Goal: Information Seeking & Learning: Check status

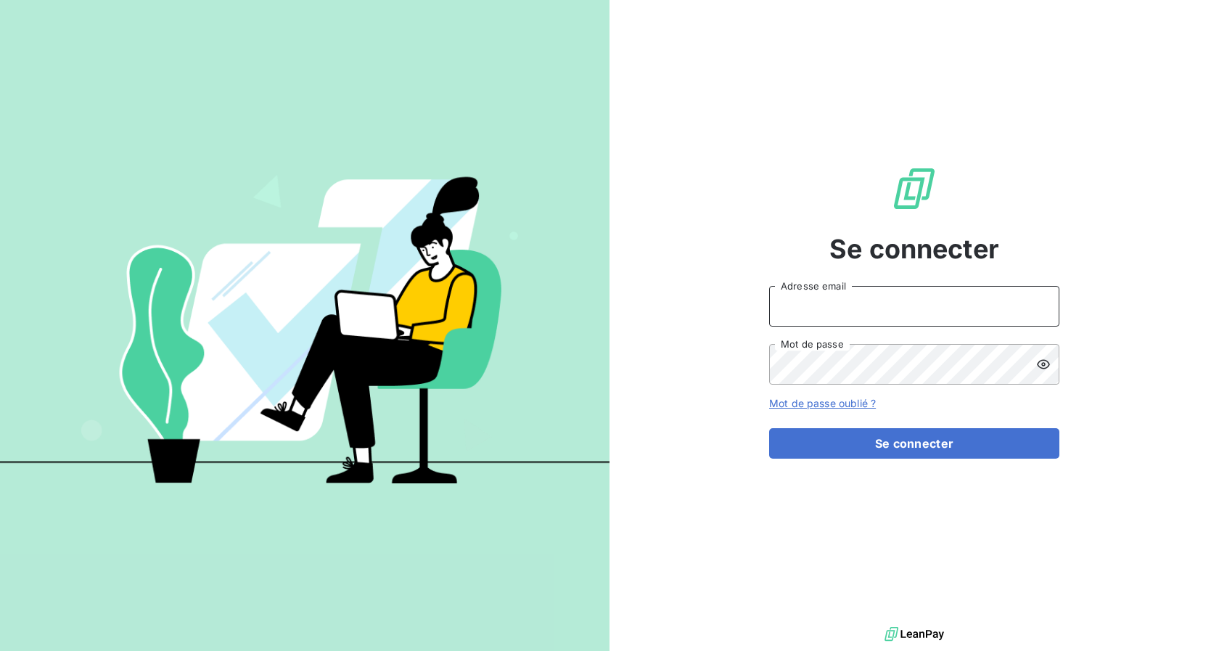
click at [597, 301] on input "Adresse email" at bounding box center [914, 306] width 290 height 41
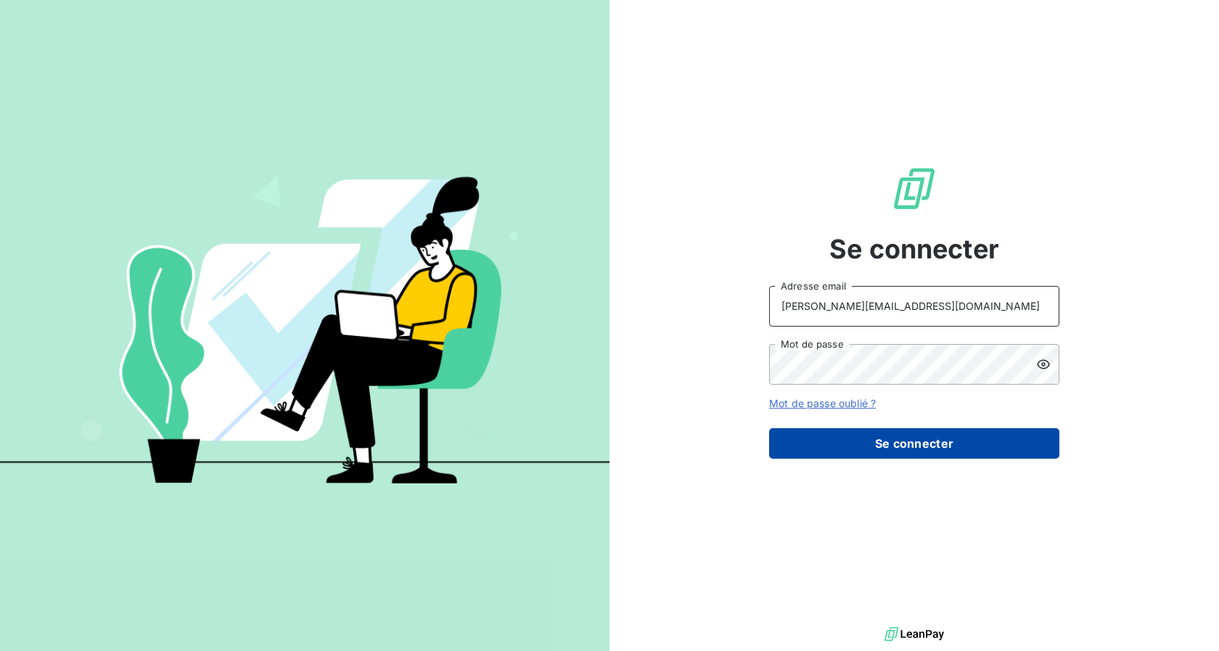
type input "[PERSON_NAME][EMAIL_ADDRESS][DOMAIN_NAME]"
click at [597, 440] on button "Se connecter" at bounding box center [914, 443] width 290 height 30
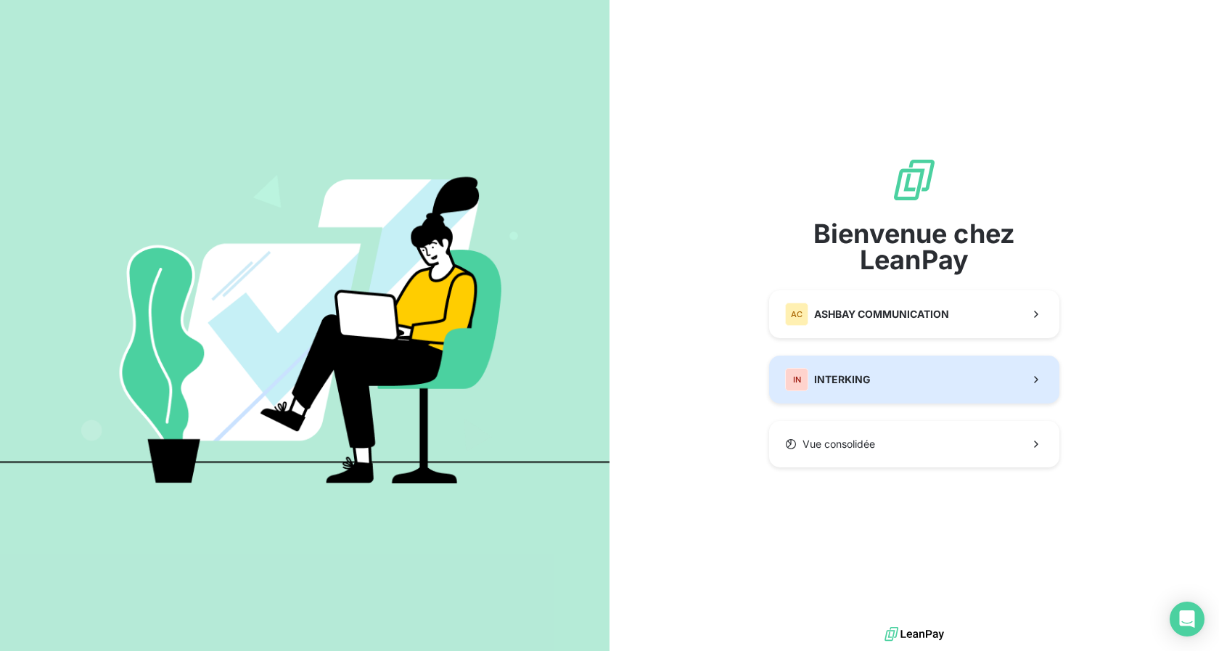
click at [597, 385] on div "IN INTERKING" at bounding box center [828, 379] width 86 height 23
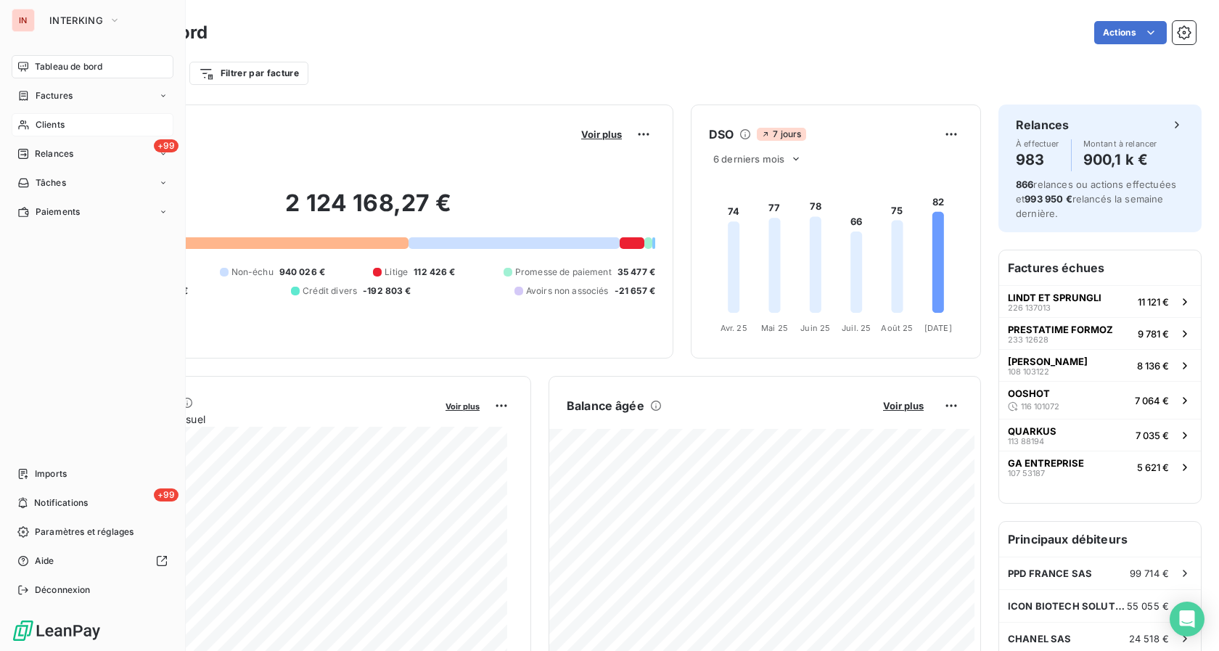
click at [38, 122] on span "Clients" at bounding box center [50, 124] width 29 height 13
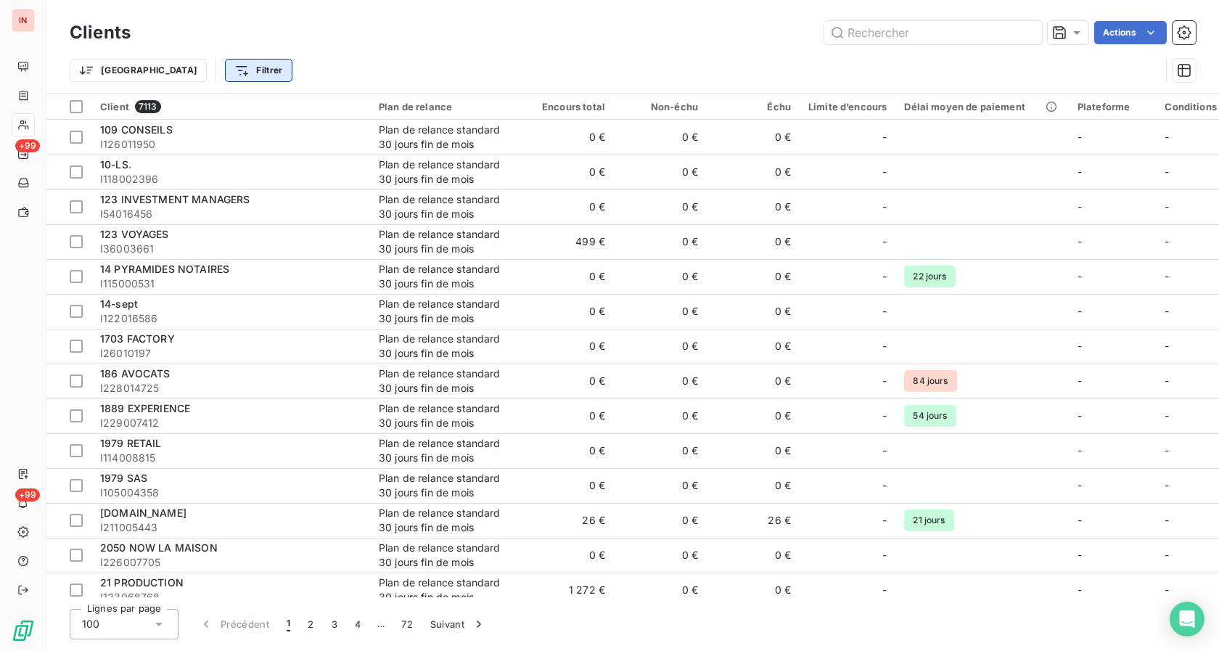
click at [198, 75] on html "IN +99 +99 Clients Actions Trier Filtrer Client 7113 Plan de relance Encours to…" at bounding box center [609, 325] width 1219 height 651
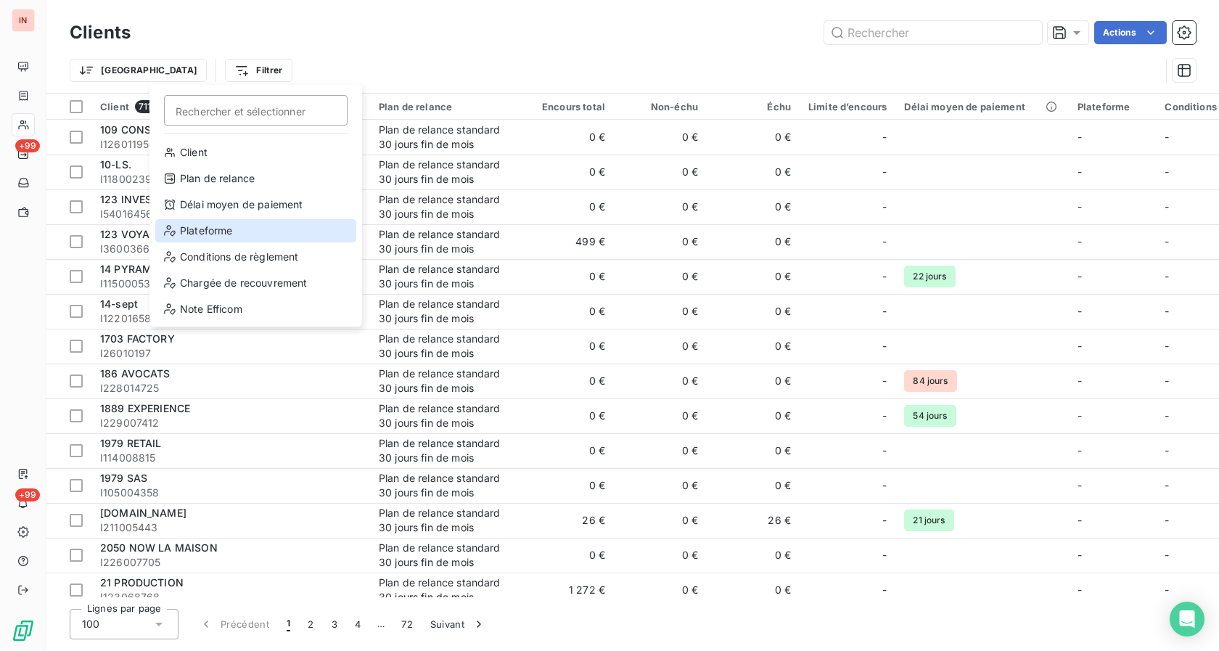
click at [222, 234] on div "Plateforme" at bounding box center [255, 230] width 201 height 23
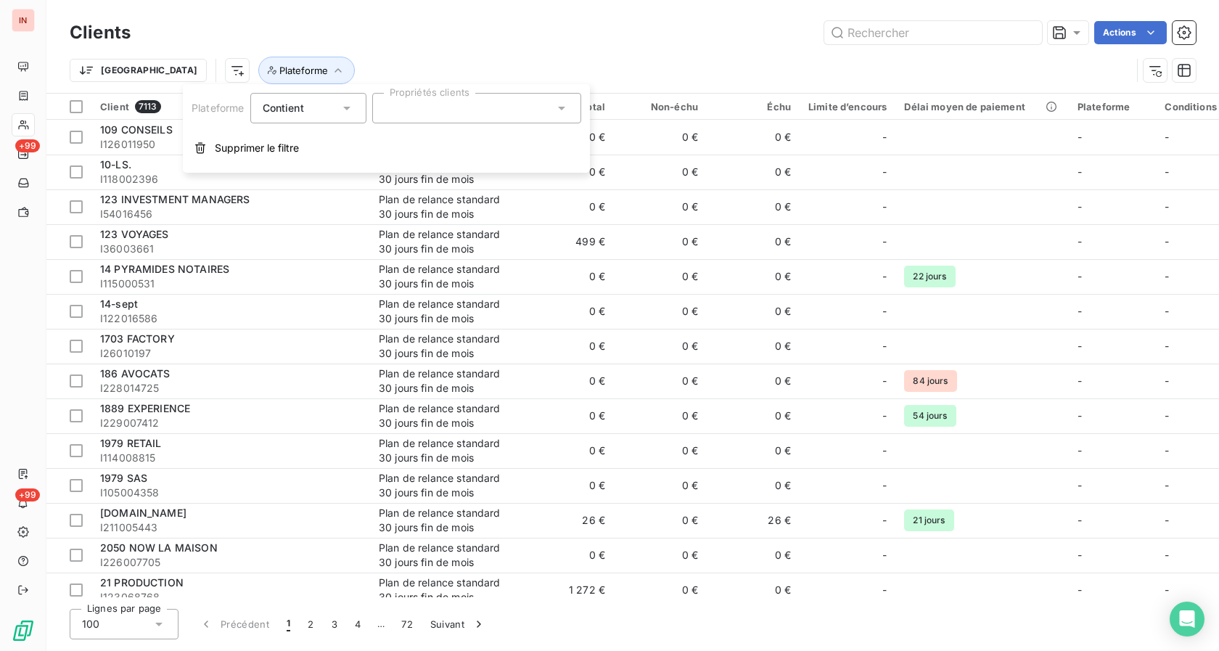
click at [564, 115] on icon at bounding box center [561, 108] width 15 height 15
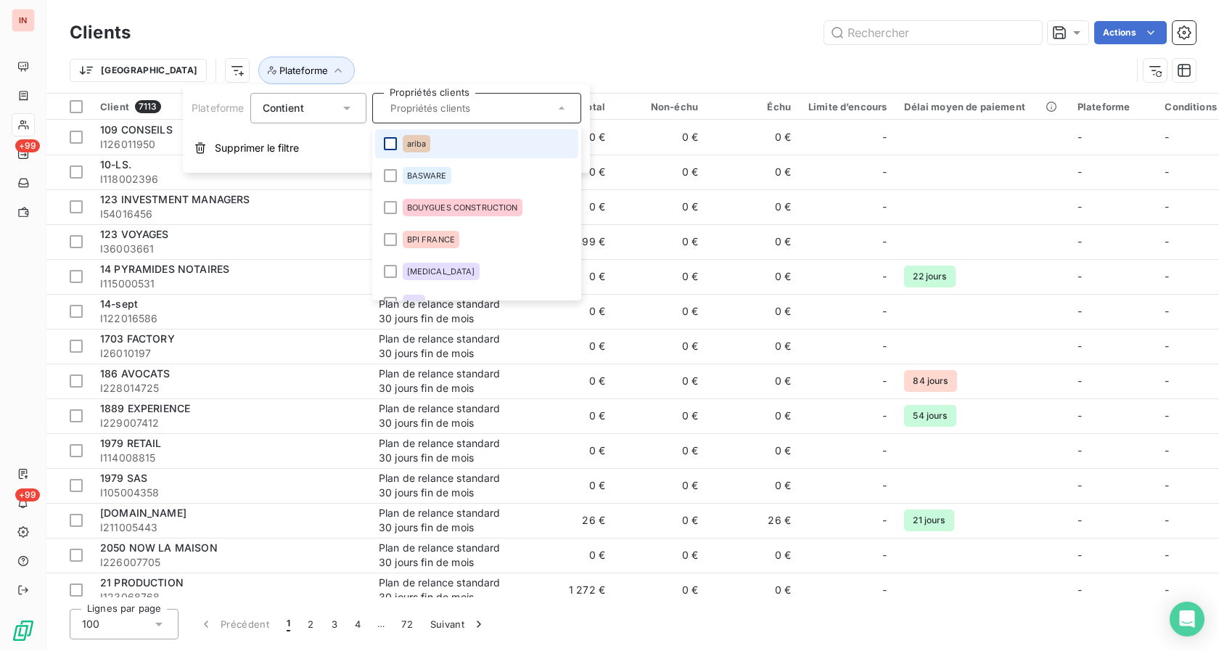
click at [387, 143] on div at bounding box center [390, 143] width 13 height 13
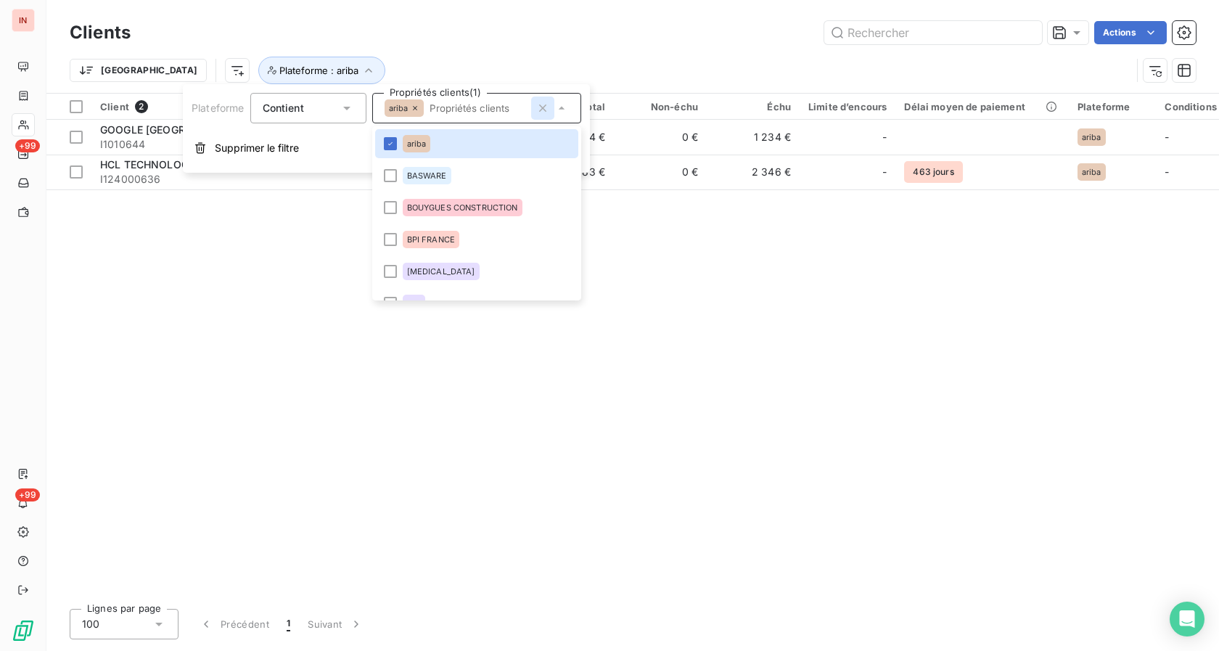
click at [543, 106] on icon "button" at bounding box center [542, 108] width 15 height 15
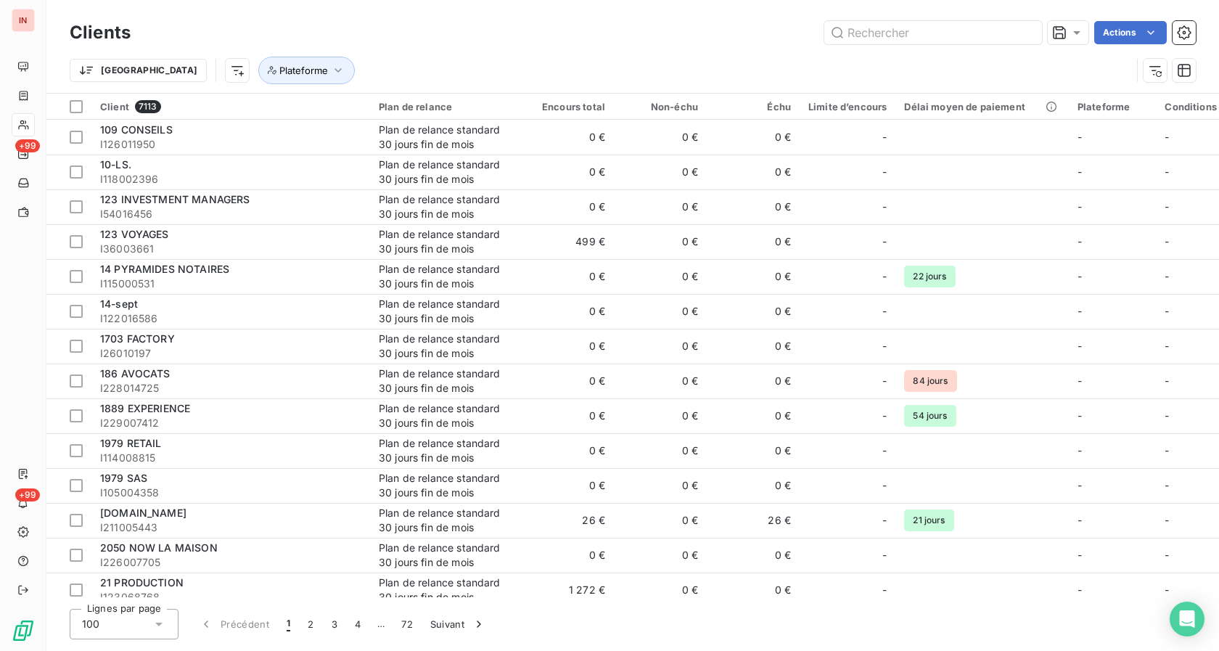
click at [597, 63] on div "Trier Plateforme" at bounding box center [600, 71] width 1061 height 28
click at [279, 70] on span "Plateforme" at bounding box center [303, 71] width 49 height 12
click at [566, 110] on icon at bounding box center [561, 108] width 15 height 15
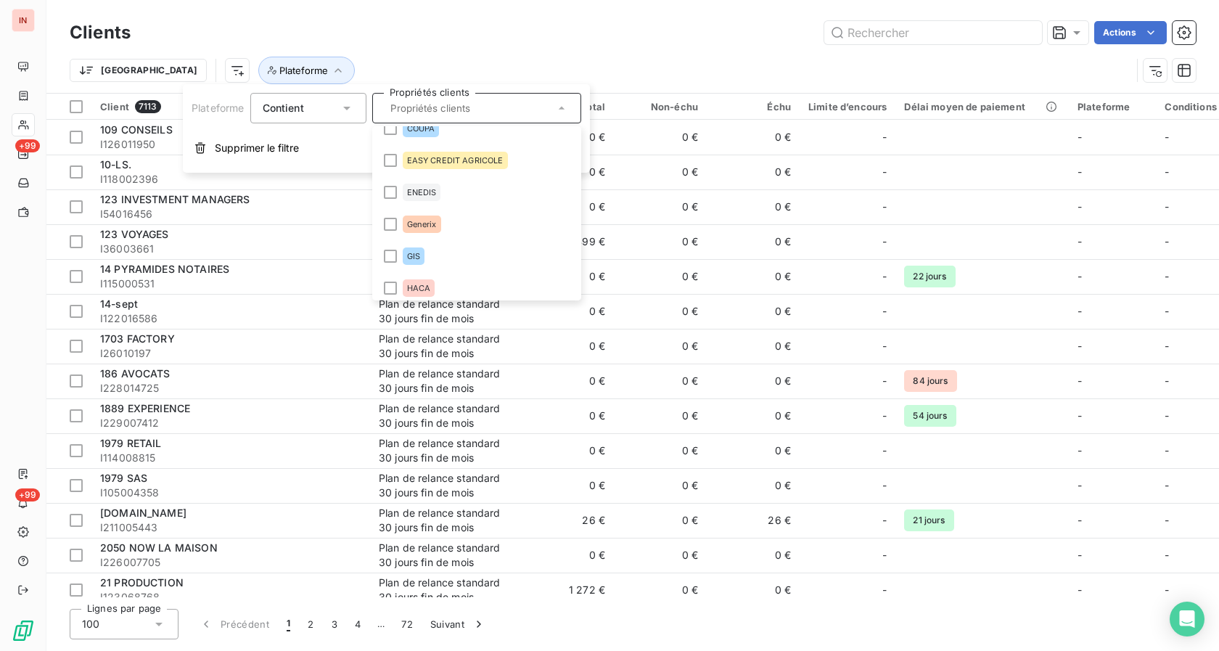
scroll to position [467, 0]
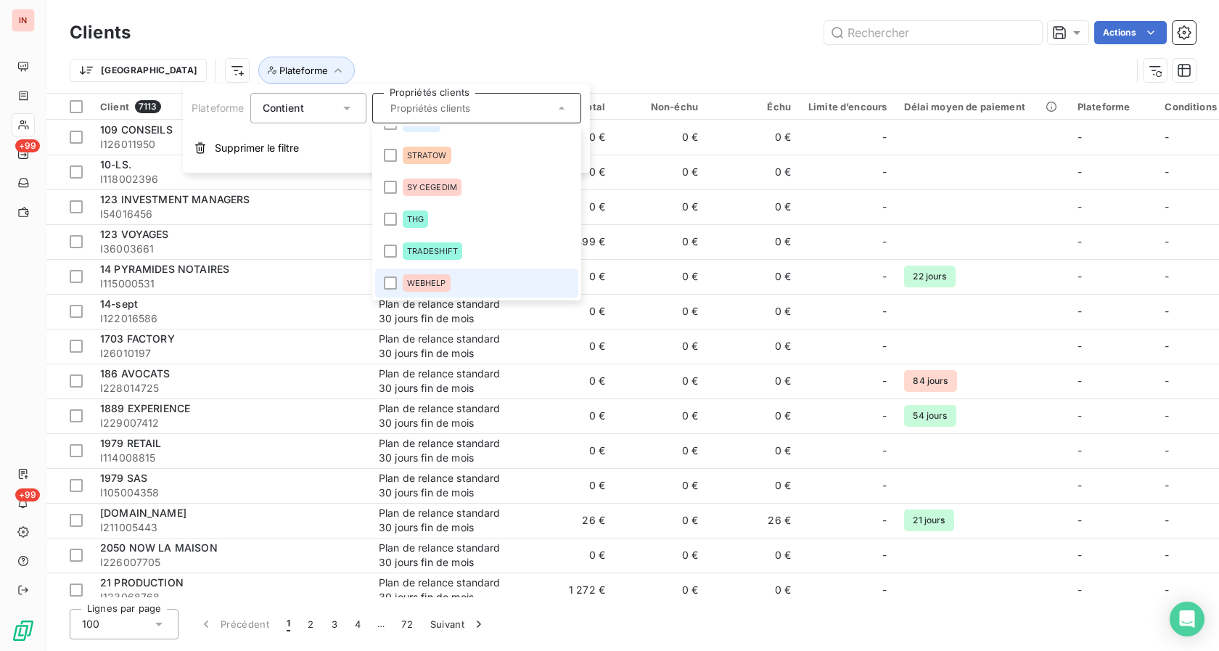
click at [381, 284] on li "WEBHELP" at bounding box center [476, 282] width 203 height 29
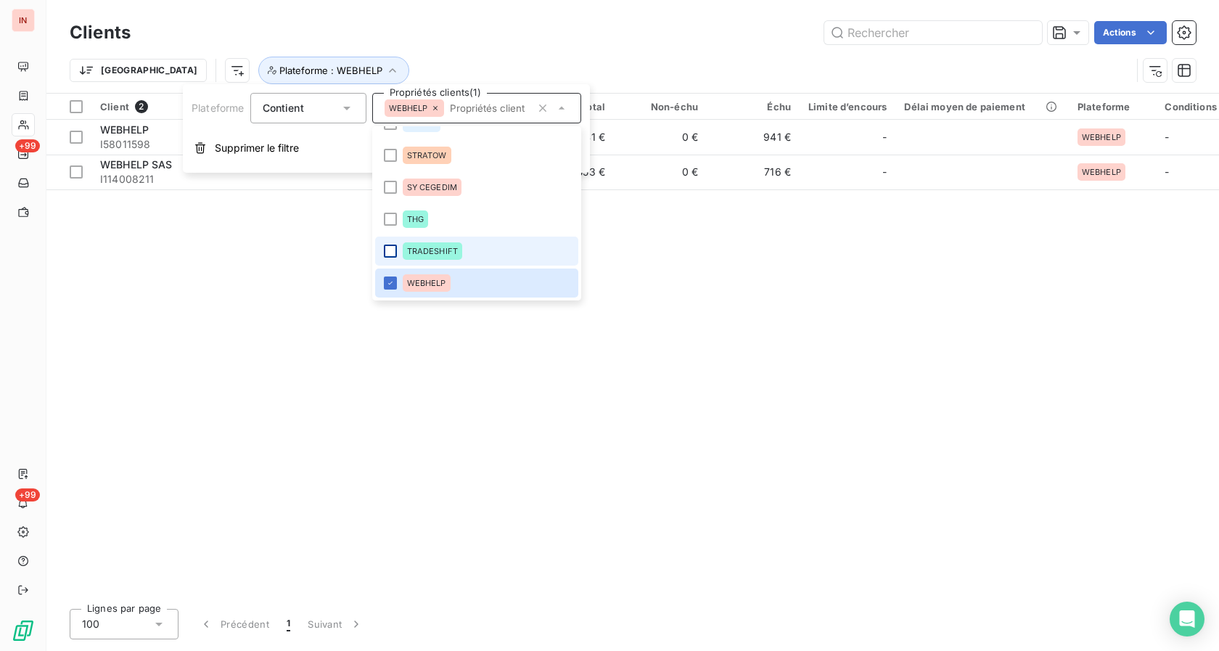
click at [392, 252] on div at bounding box center [390, 250] width 13 height 13
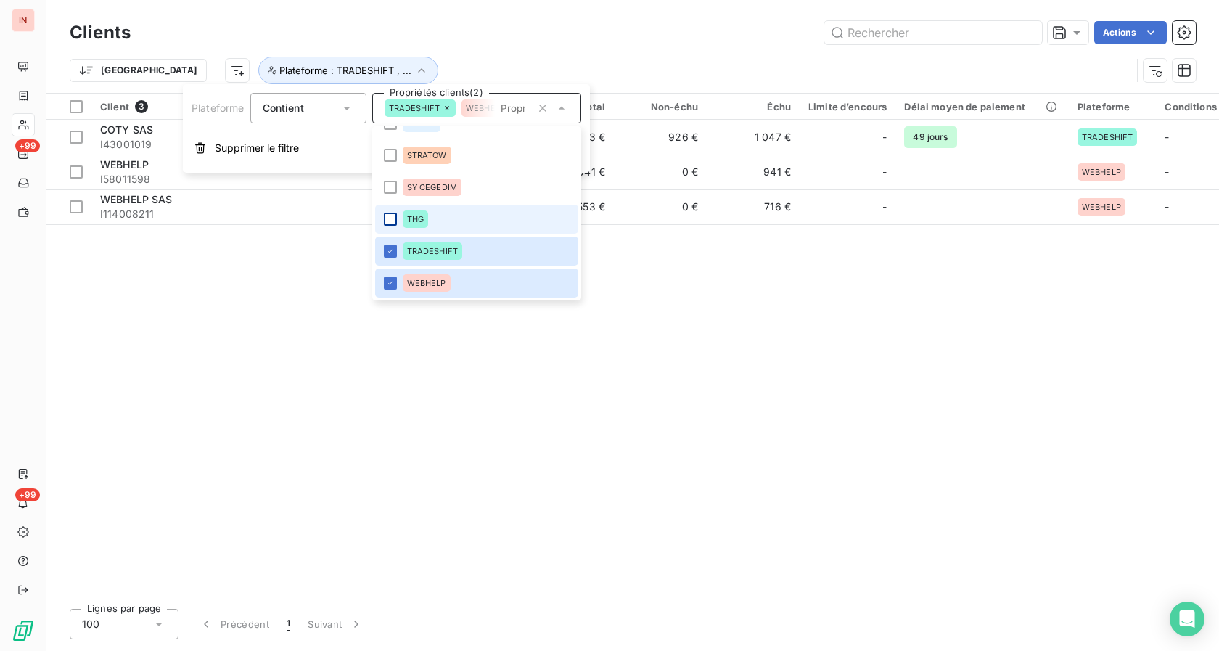
click at [392, 223] on div at bounding box center [390, 219] width 13 height 13
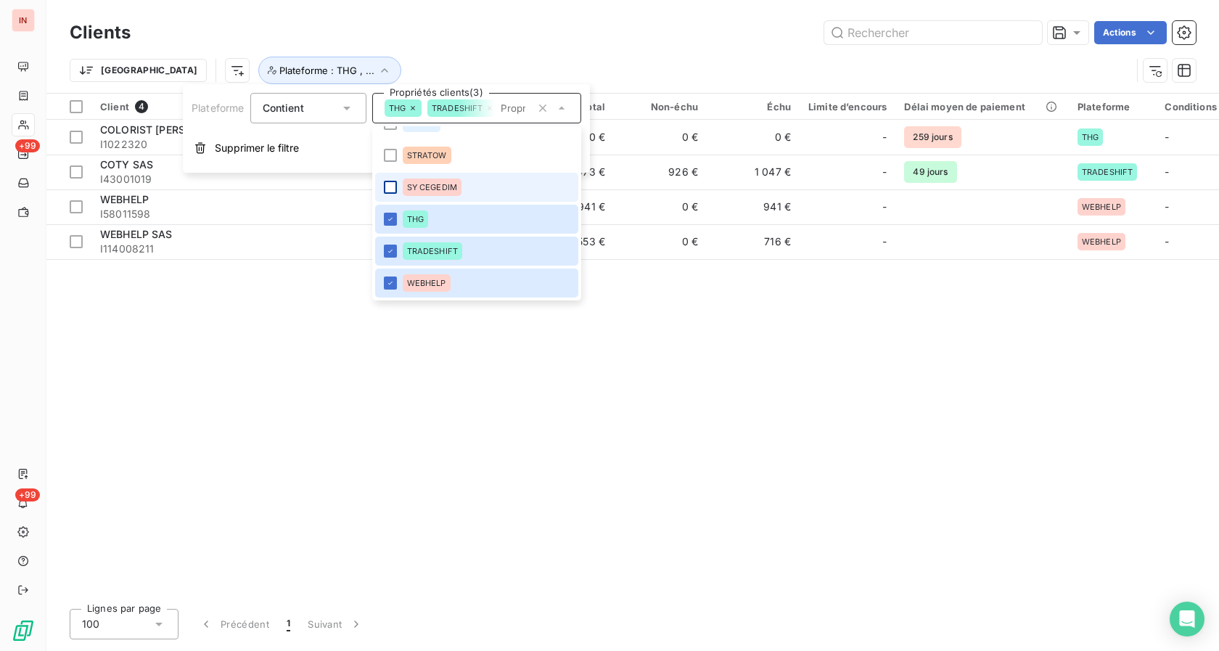
click at [391, 190] on div at bounding box center [390, 187] width 13 height 13
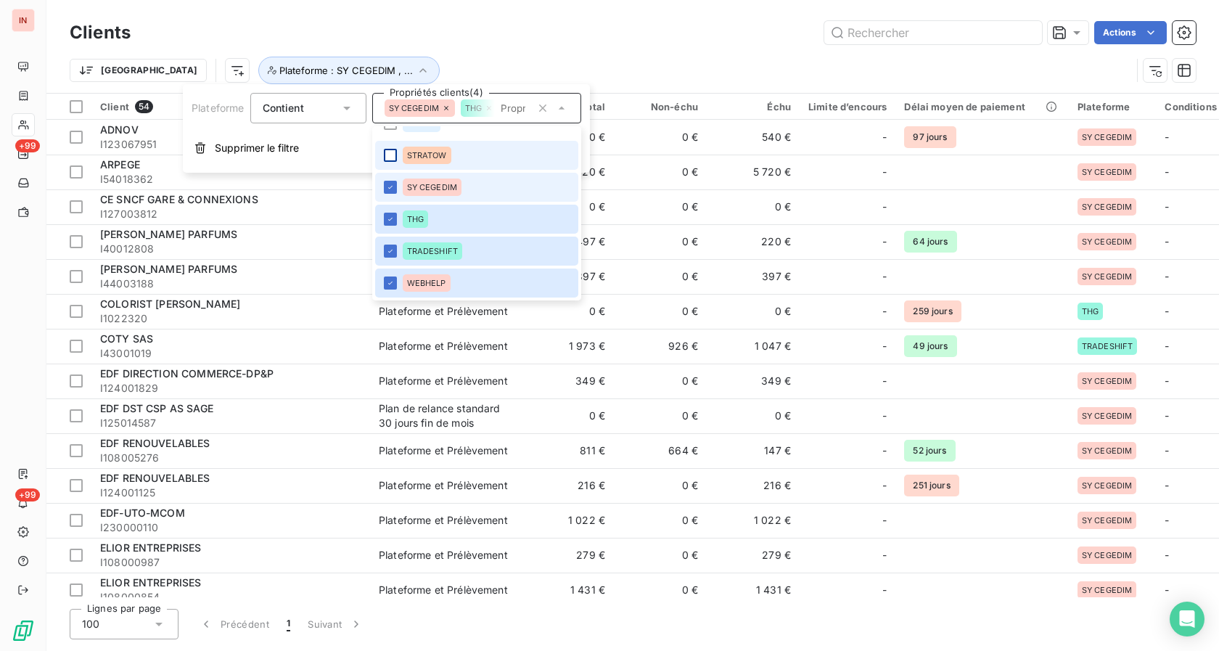
click at [388, 162] on li "STRATOW" at bounding box center [476, 155] width 203 height 29
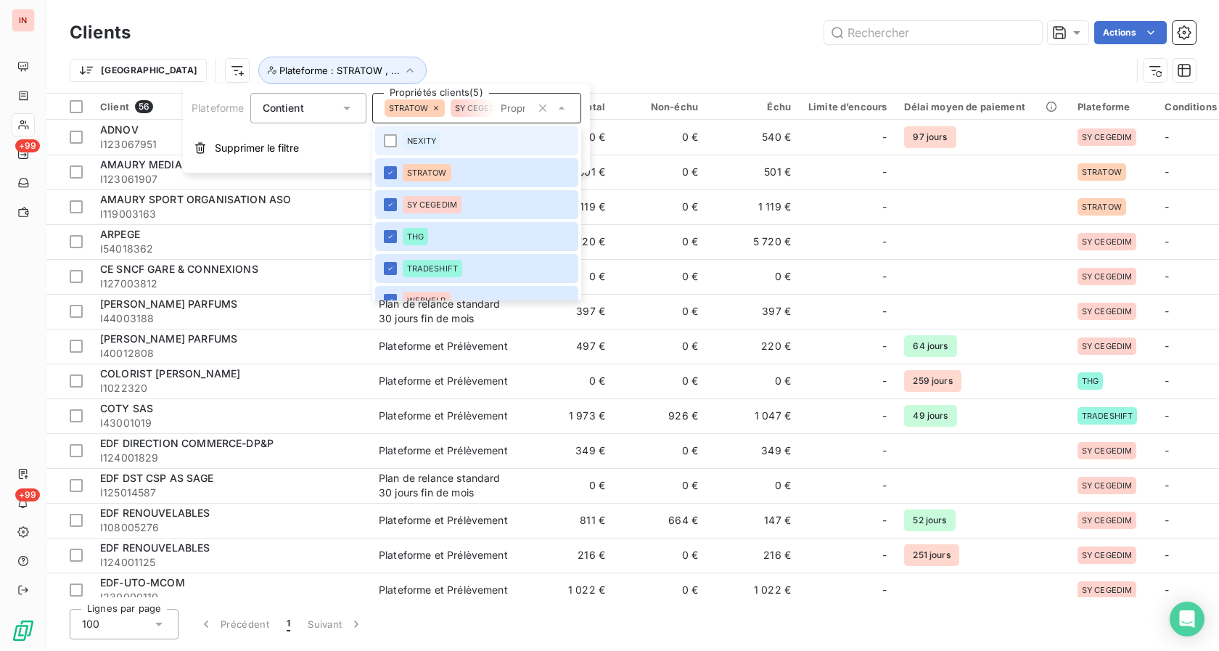
click at [388, 132] on li "NEXITY" at bounding box center [476, 140] width 203 height 29
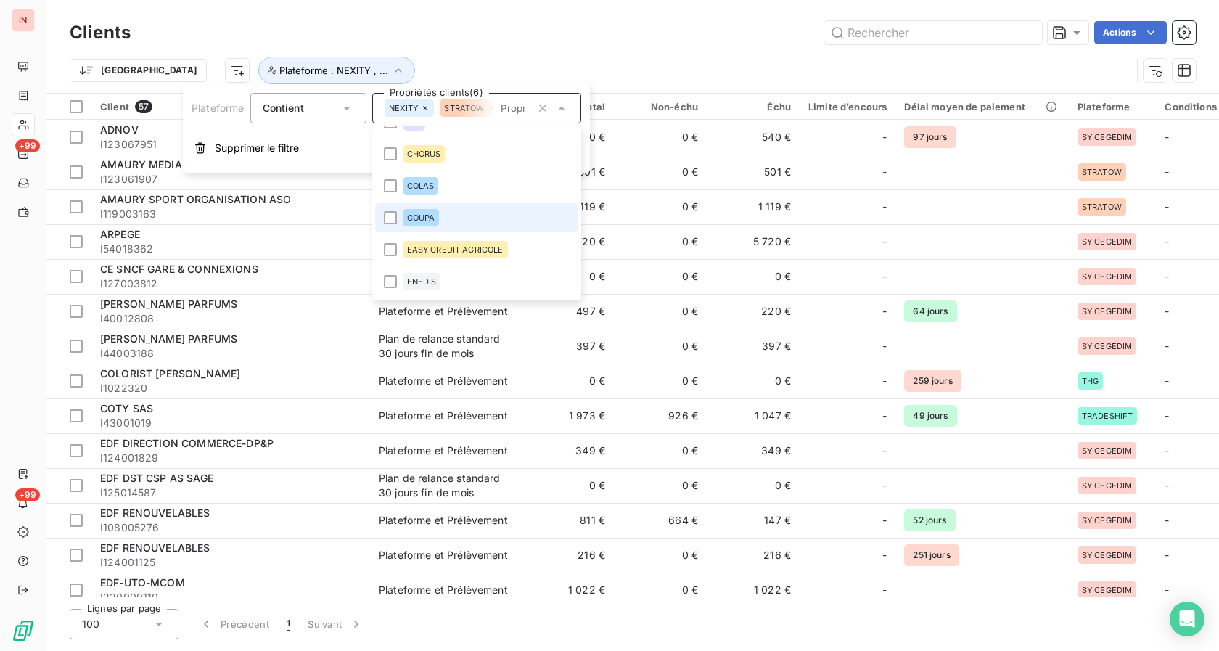
scroll to position [171, 0]
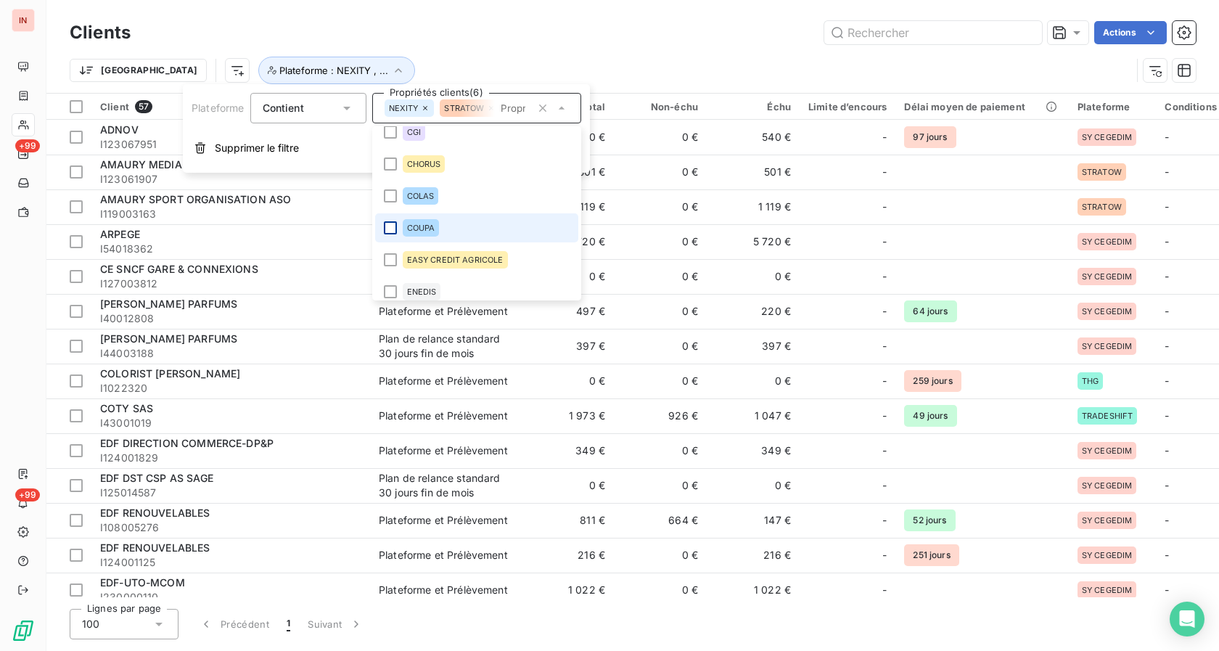
click at [392, 226] on div at bounding box center [390, 227] width 13 height 13
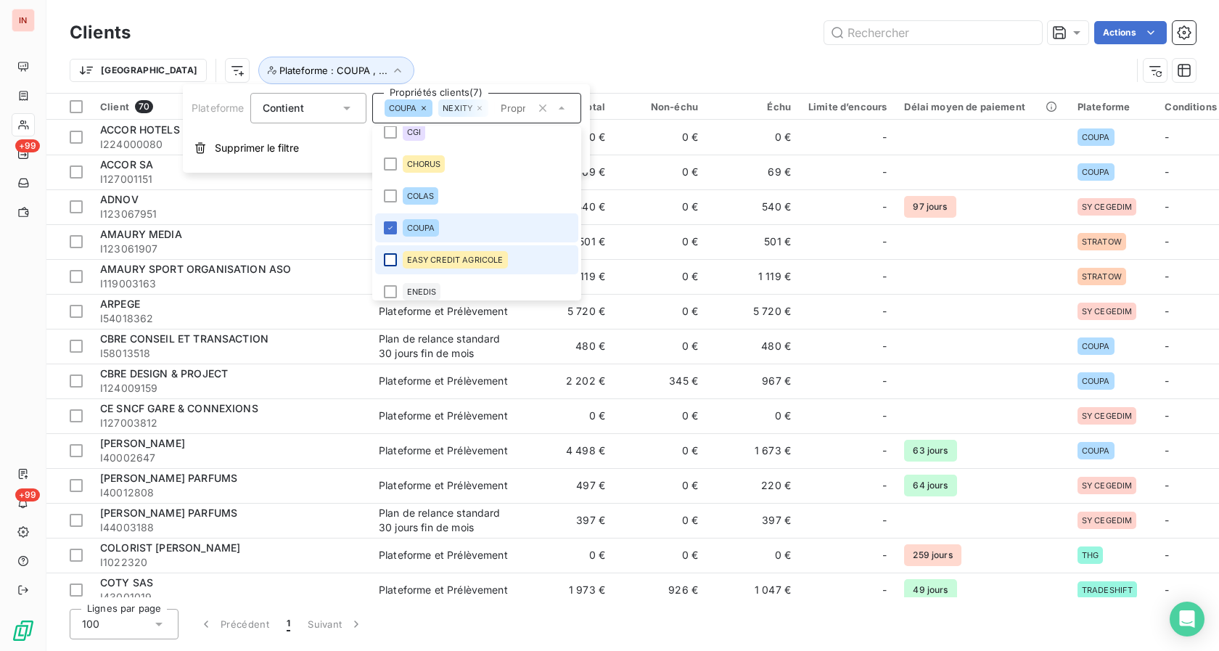
click at [390, 255] on div at bounding box center [390, 259] width 13 height 13
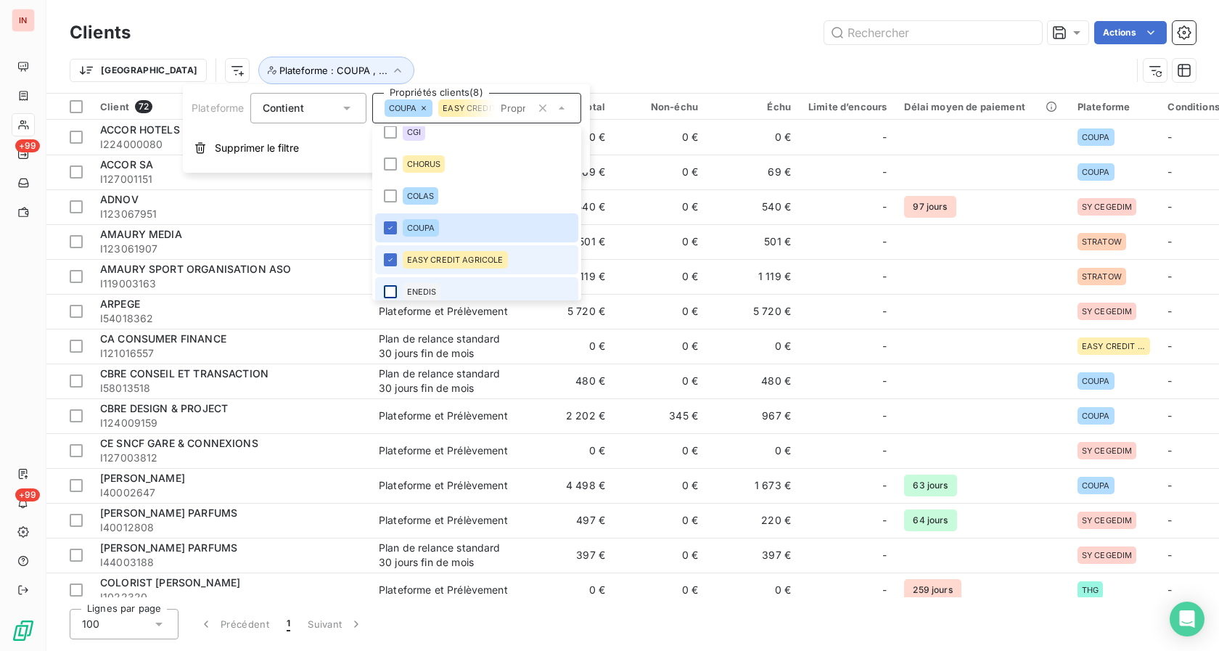
click at [392, 290] on div at bounding box center [390, 291] width 13 height 13
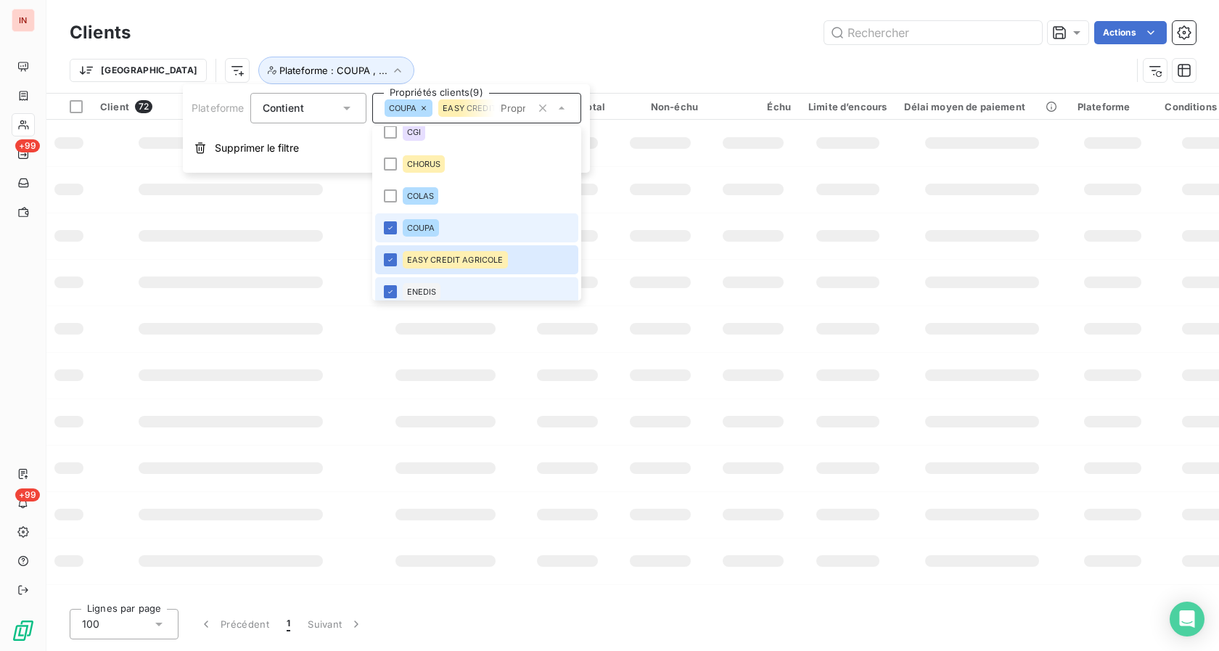
scroll to position [177, 0]
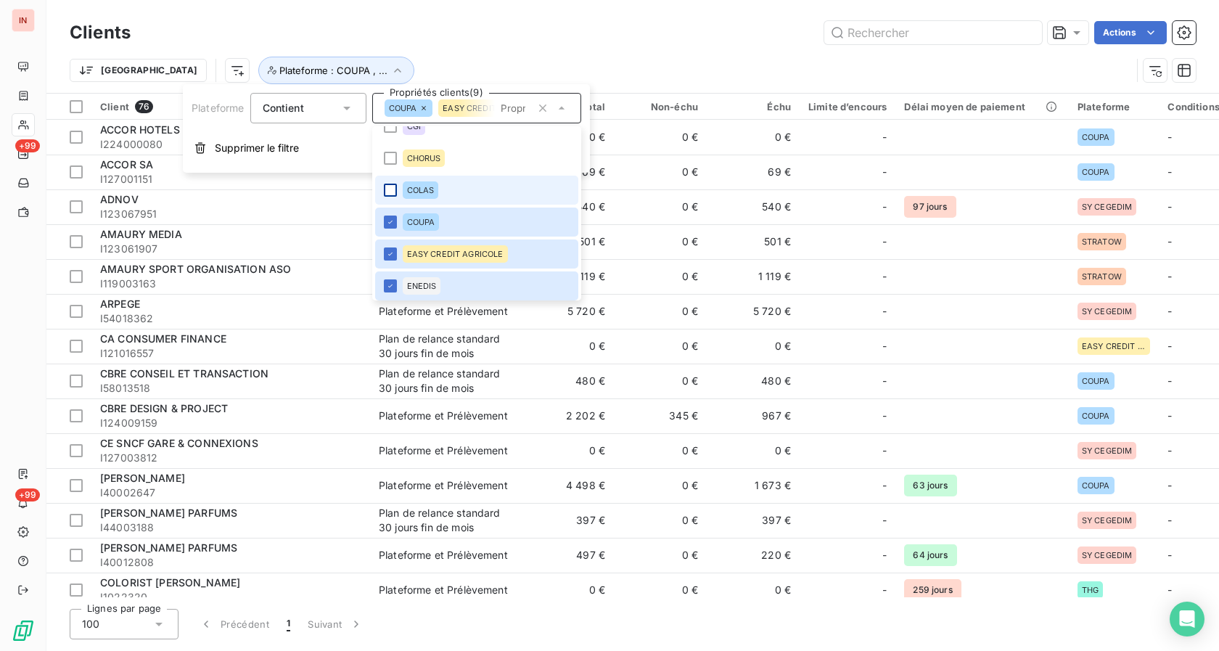
click at [397, 191] on li "COLAS" at bounding box center [476, 190] width 203 height 29
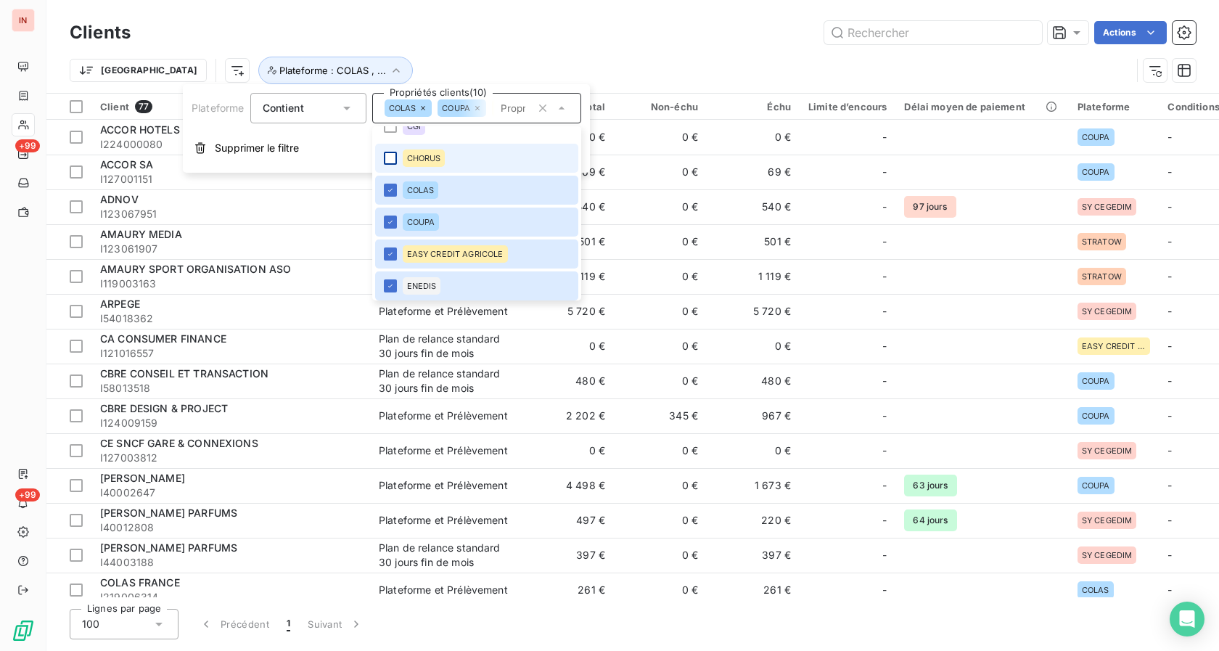
click at [393, 158] on div at bounding box center [390, 158] width 13 height 13
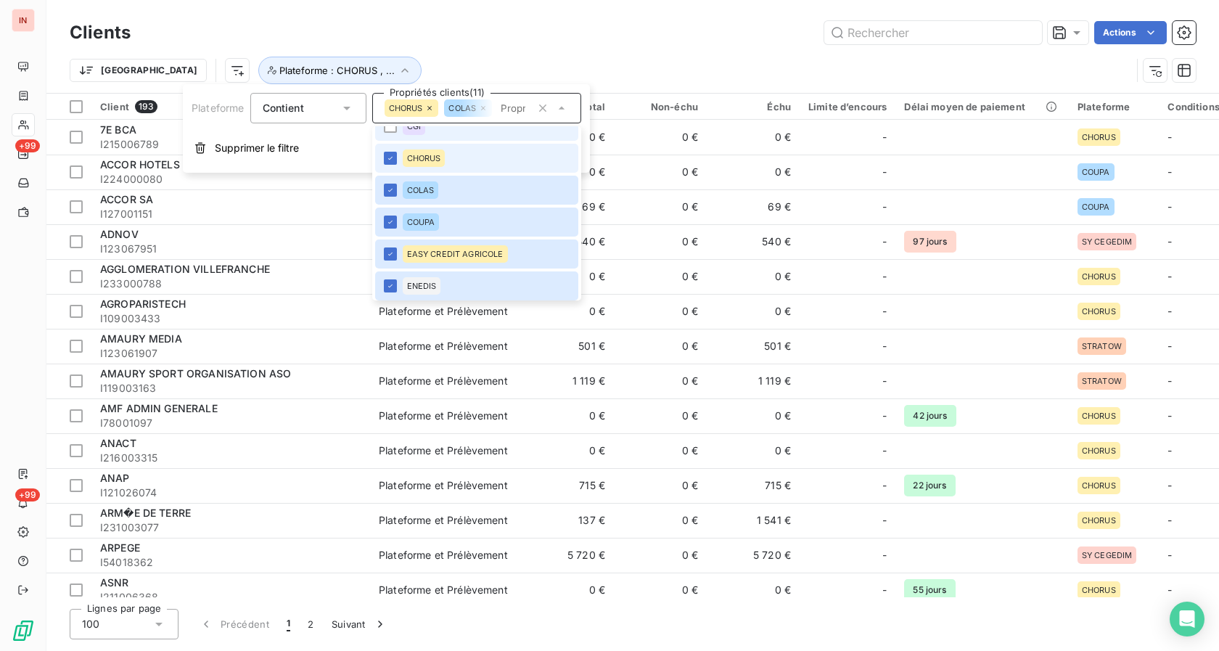
click at [390, 135] on li "CGI" at bounding box center [476, 126] width 203 height 29
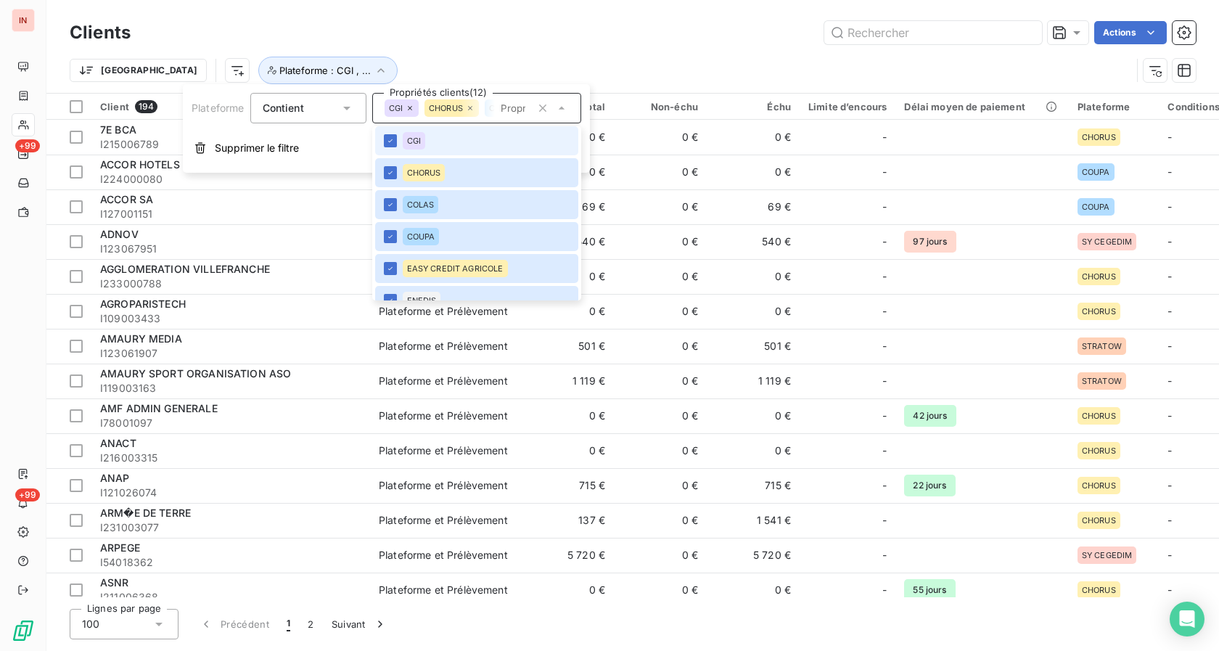
scroll to position [0, 0]
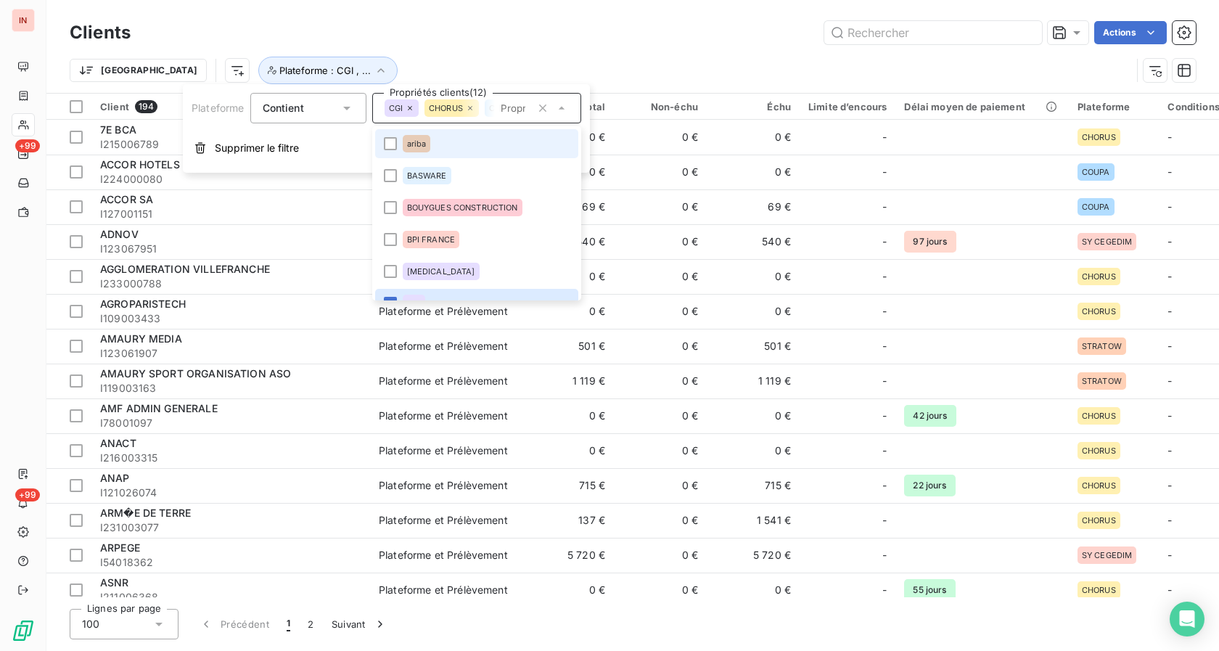
click at [390, 155] on li "ariba" at bounding box center [476, 143] width 203 height 29
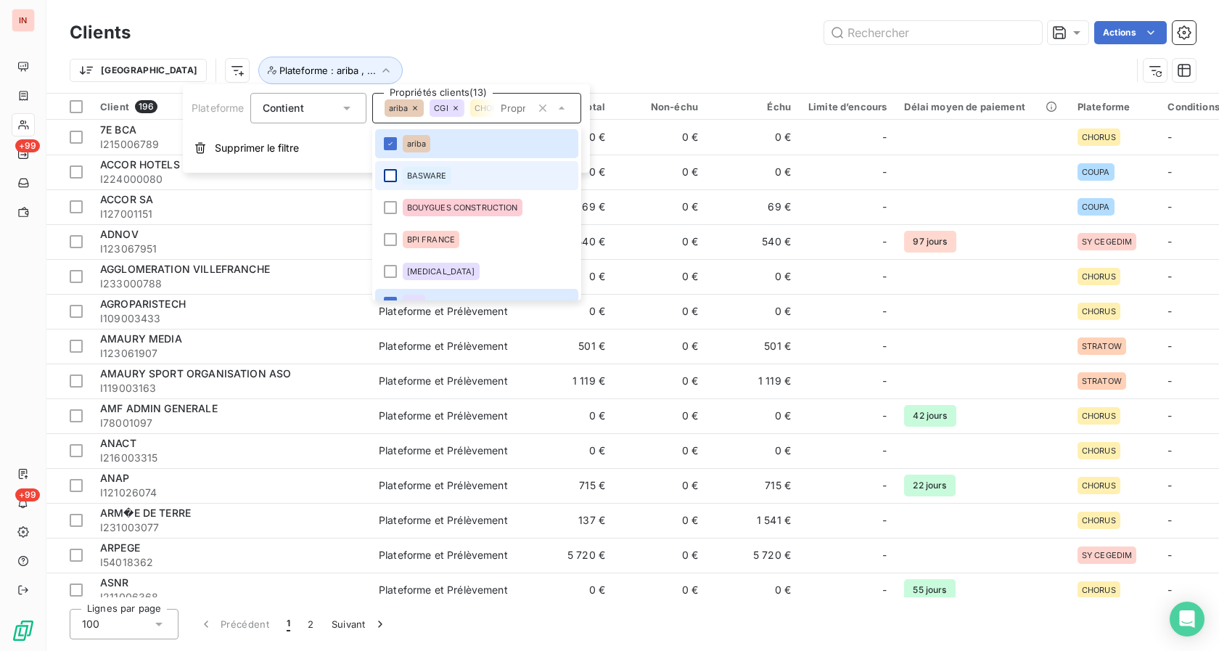
click at [388, 180] on div at bounding box center [390, 175] width 13 height 13
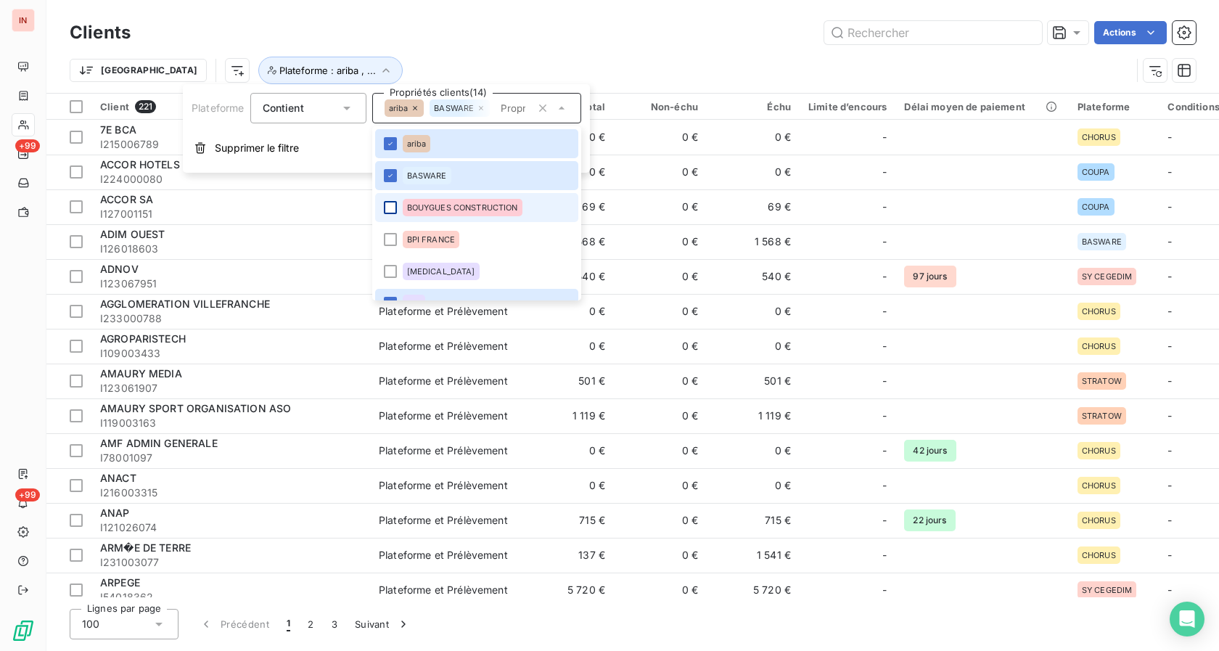
click at [392, 205] on div at bounding box center [390, 207] width 13 height 13
click at [393, 234] on div at bounding box center [390, 239] width 13 height 13
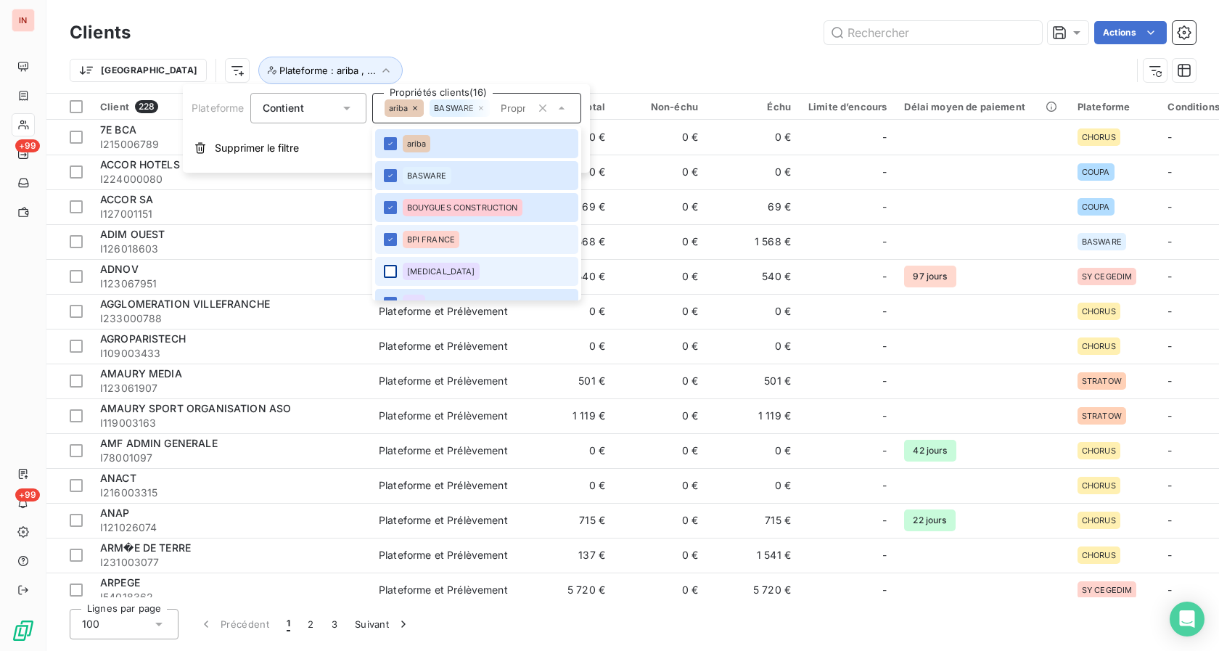
click at [389, 273] on div at bounding box center [390, 271] width 13 height 13
click at [597, 65] on div "Trier Plateforme : ariba , ..." at bounding box center [600, 71] width 1061 height 28
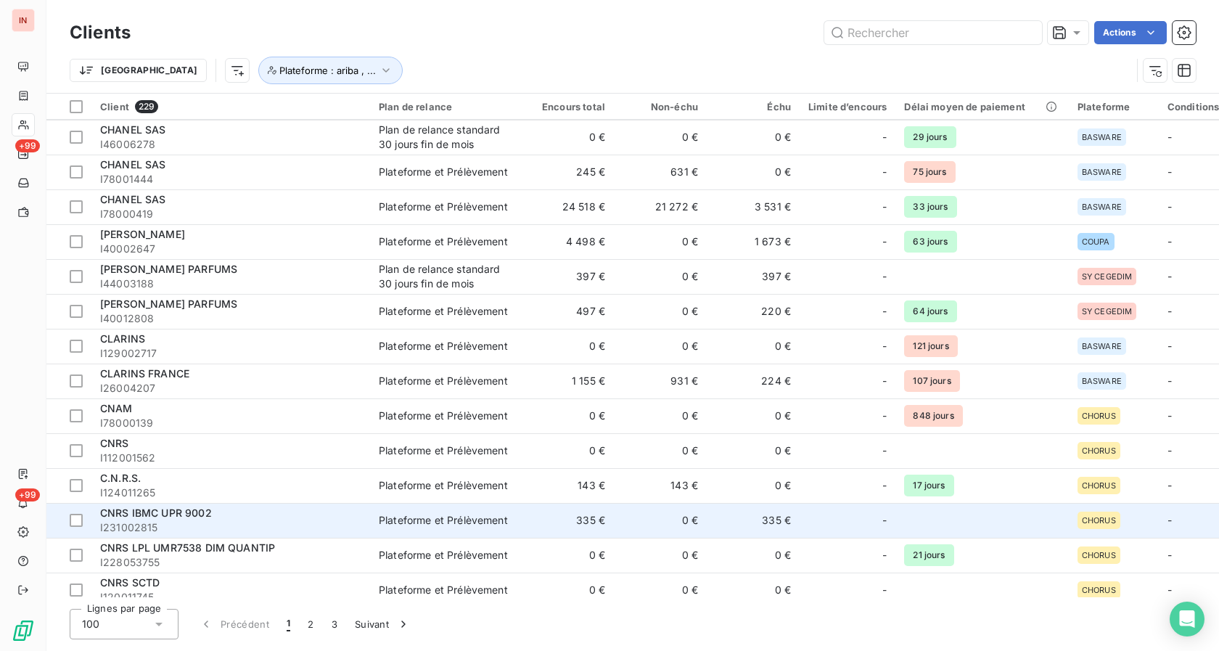
scroll to position [1628, 0]
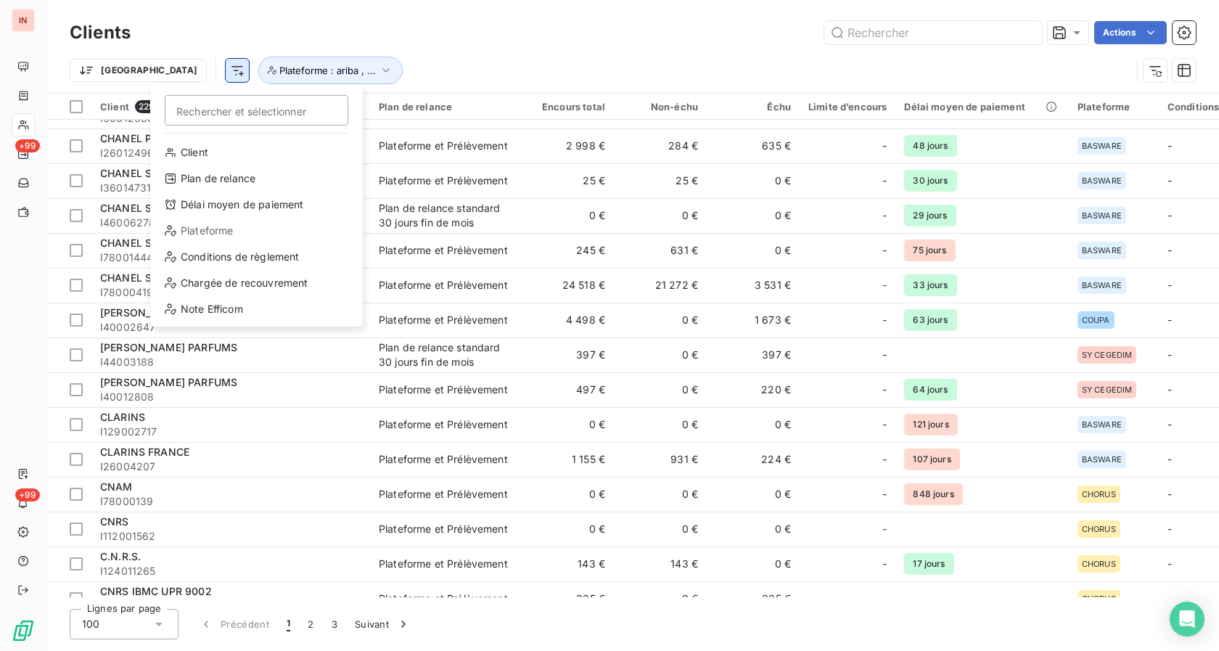
click at [170, 72] on html "IN +99 +99 Clients Actions Trier Rechercher et sélectionner Client Plan de rela…" at bounding box center [609, 325] width 1219 height 651
click at [550, 59] on html "IN +99 +99 Clients Actions Trier Rechercher et sélectionner Client Plan de rela…" at bounding box center [609, 325] width 1219 height 651
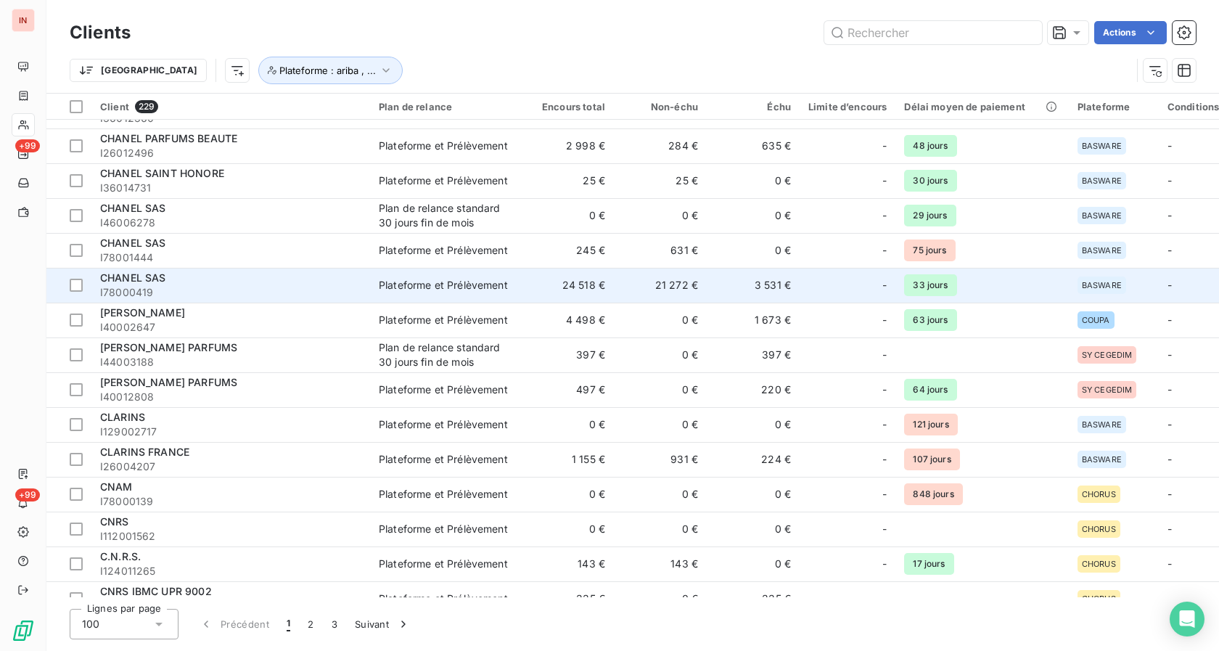
click at [577, 287] on td "24 518 €" at bounding box center [567, 285] width 93 height 35
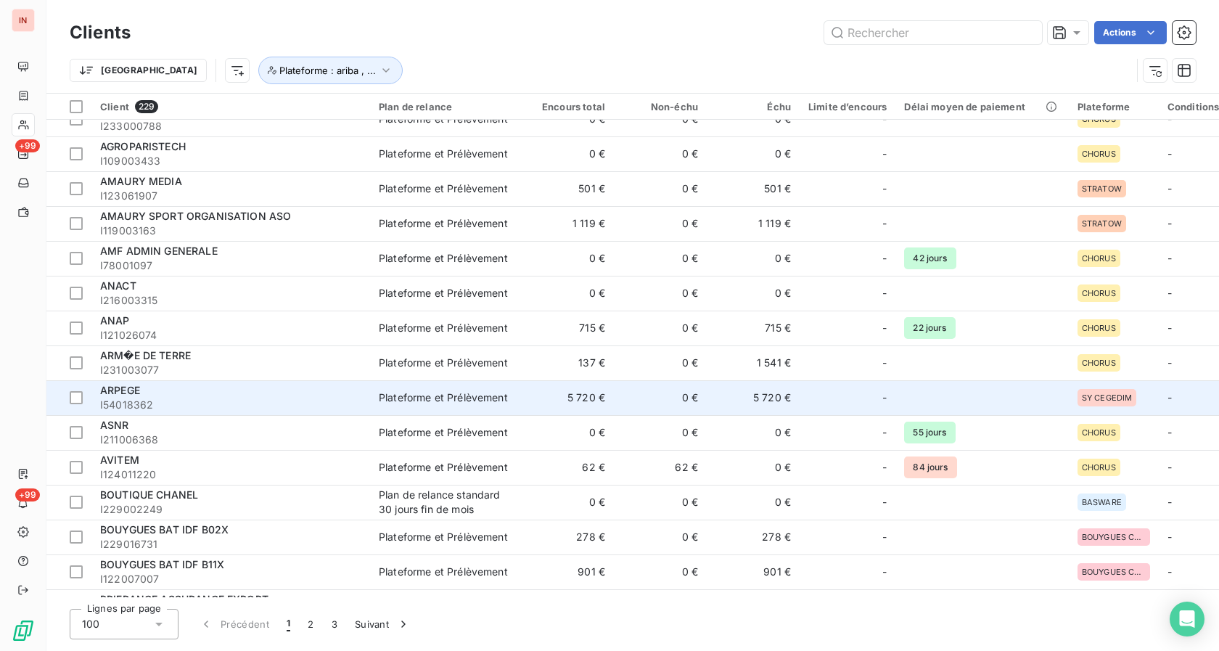
scroll to position [222, 0]
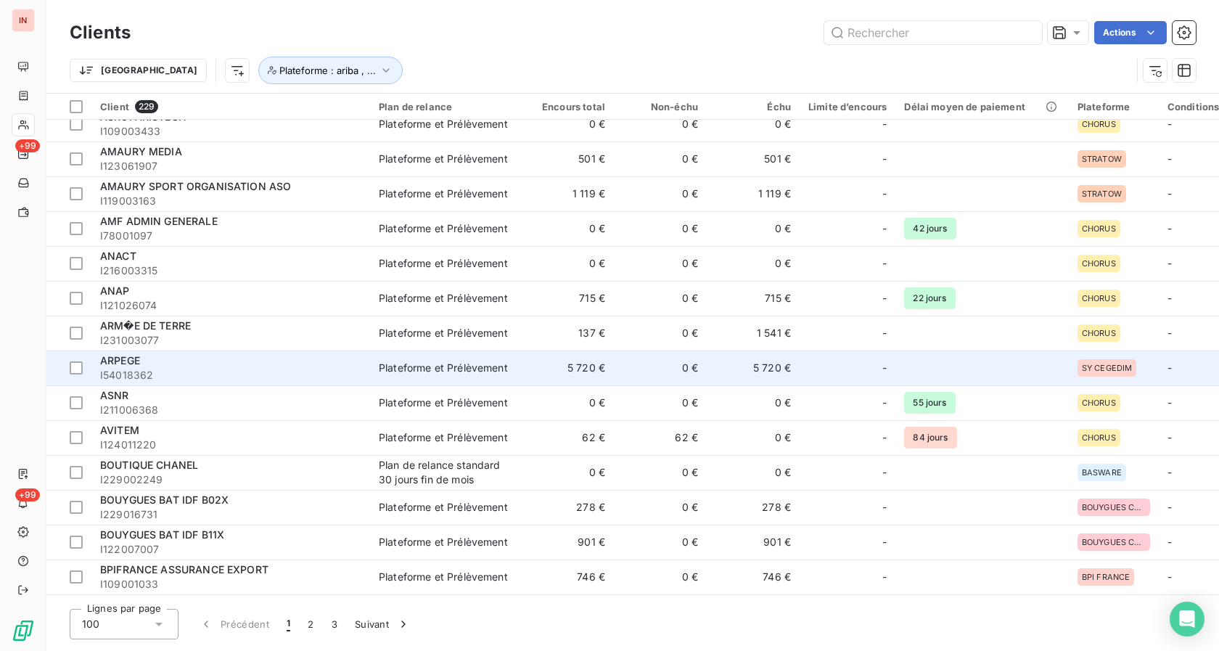
click at [585, 375] on td "5 720 €" at bounding box center [567, 367] width 93 height 35
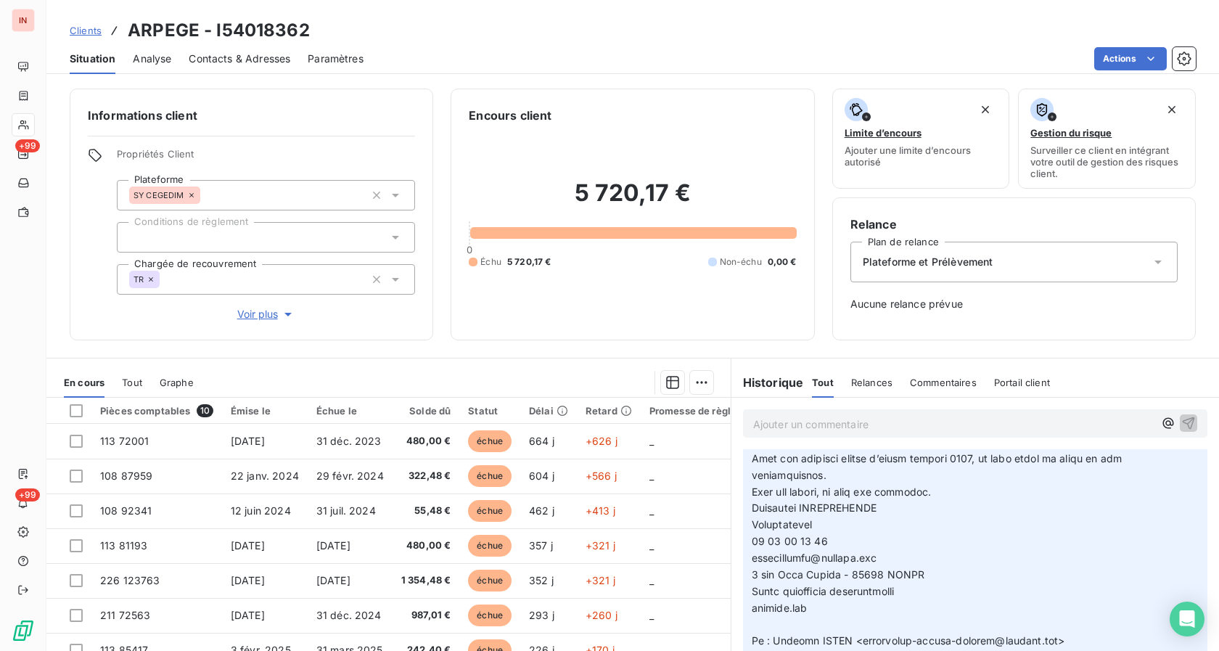
scroll to position [74, 0]
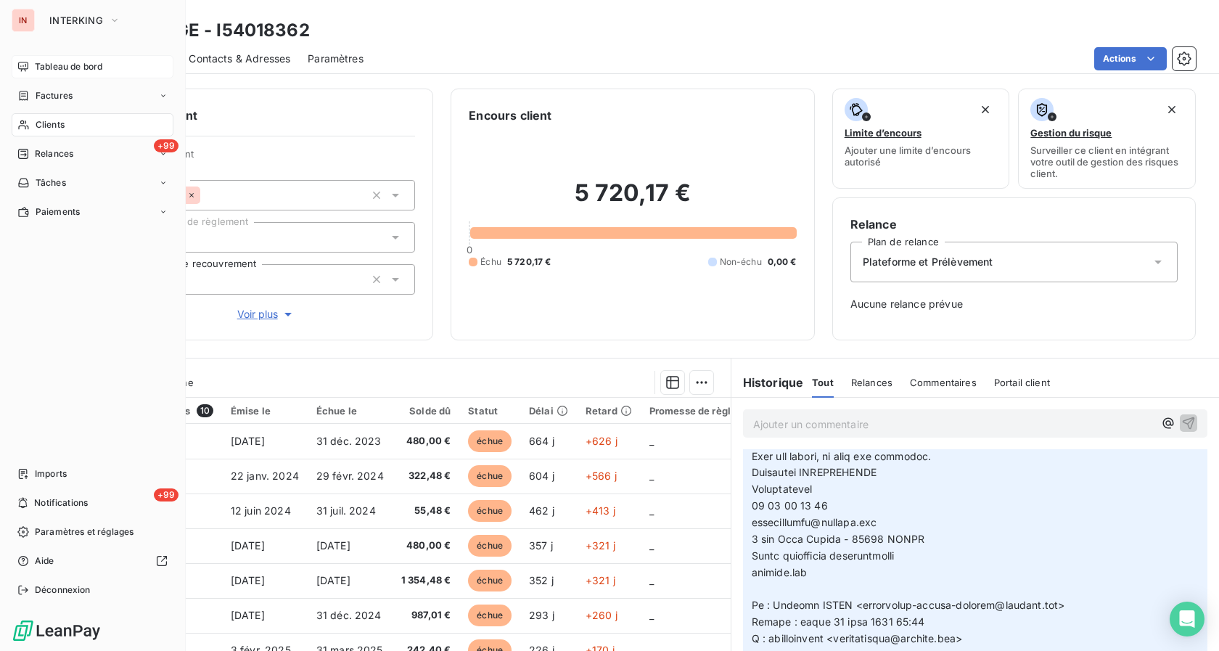
click at [74, 76] on div "Tableau de bord" at bounding box center [93, 66] width 162 height 23
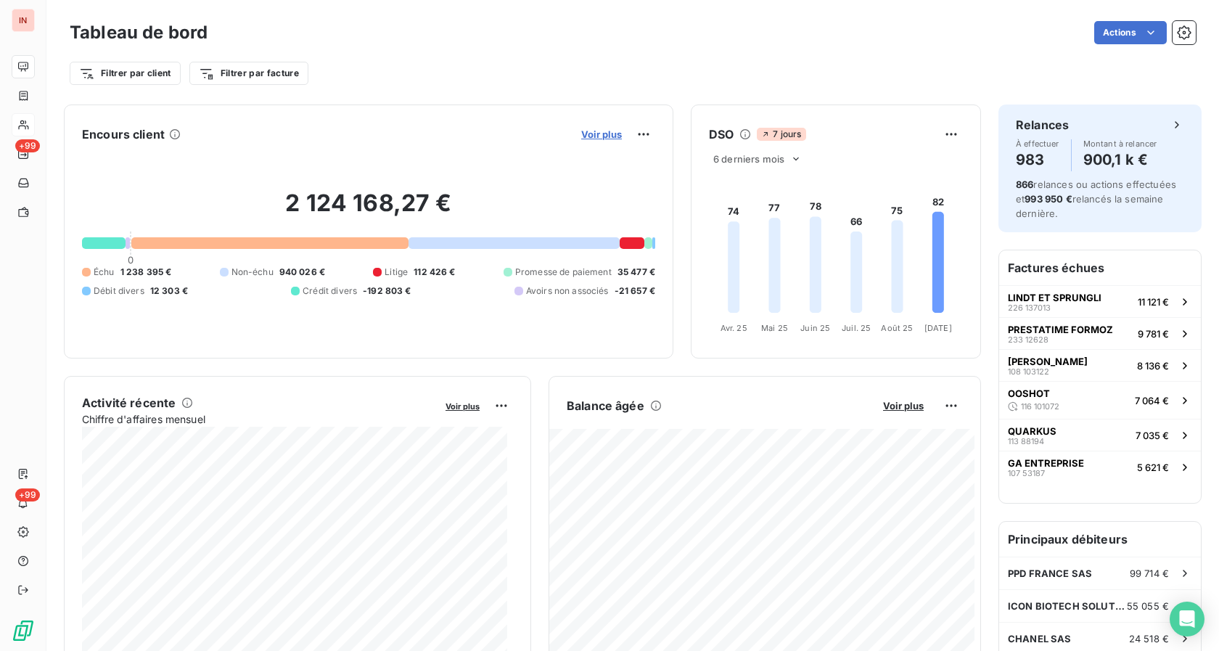
click at [583, 131] on span "Voir plus" at bounding box center [601, 134] width 41 height 12
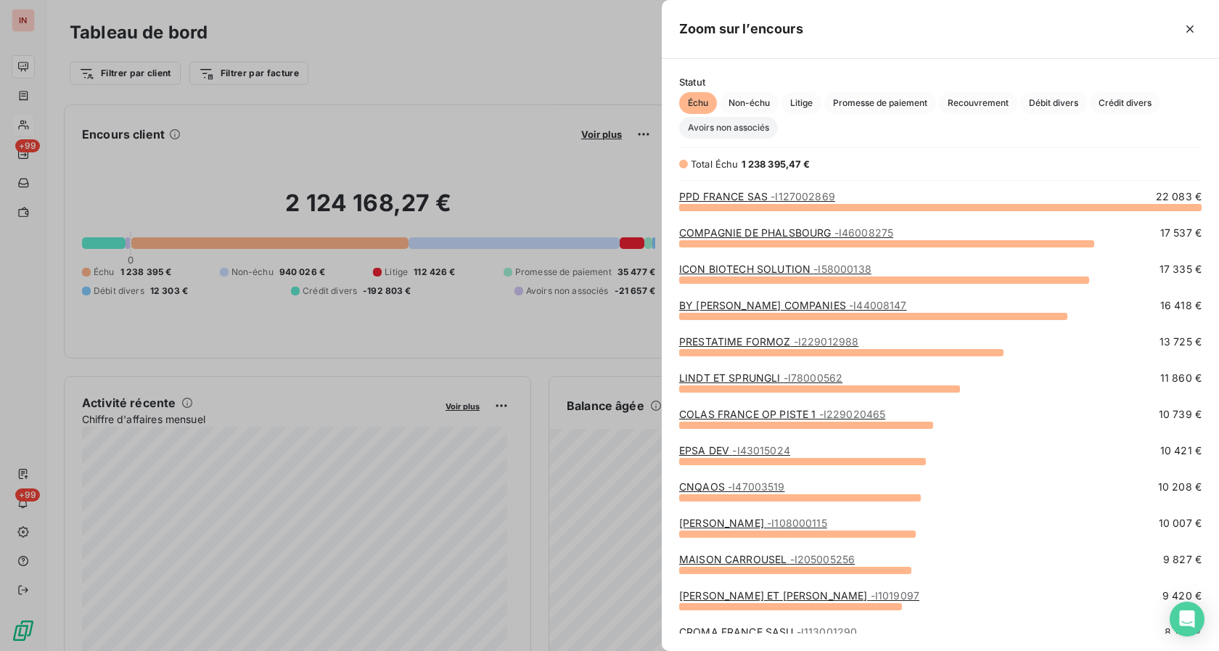
scroll to position [432, 545]
click at [597, 234] on link "COMPAGNIE DE PHALSBOURG - I46008275" at bounding box center [786, 232] width 214 height 12
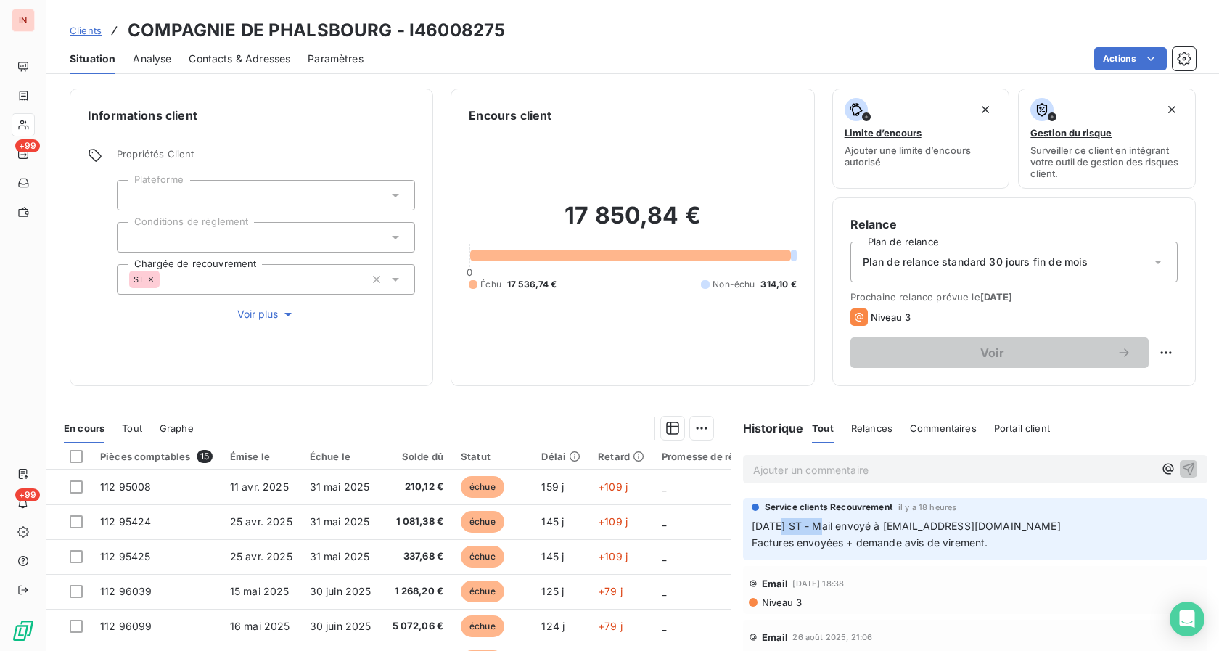
drag, startPoint x: 775, startPoint y: 525, endPoint x: 815, endPoint y: 522, distance: 40.1
click at [597, 497] on span "[DATE] ST - Mail envoyé à [EMAIL_ADDRESS][DOMAIN_NAME] Factures envoyées + dema…" at bounding box center [906, 533] width 309 height 29
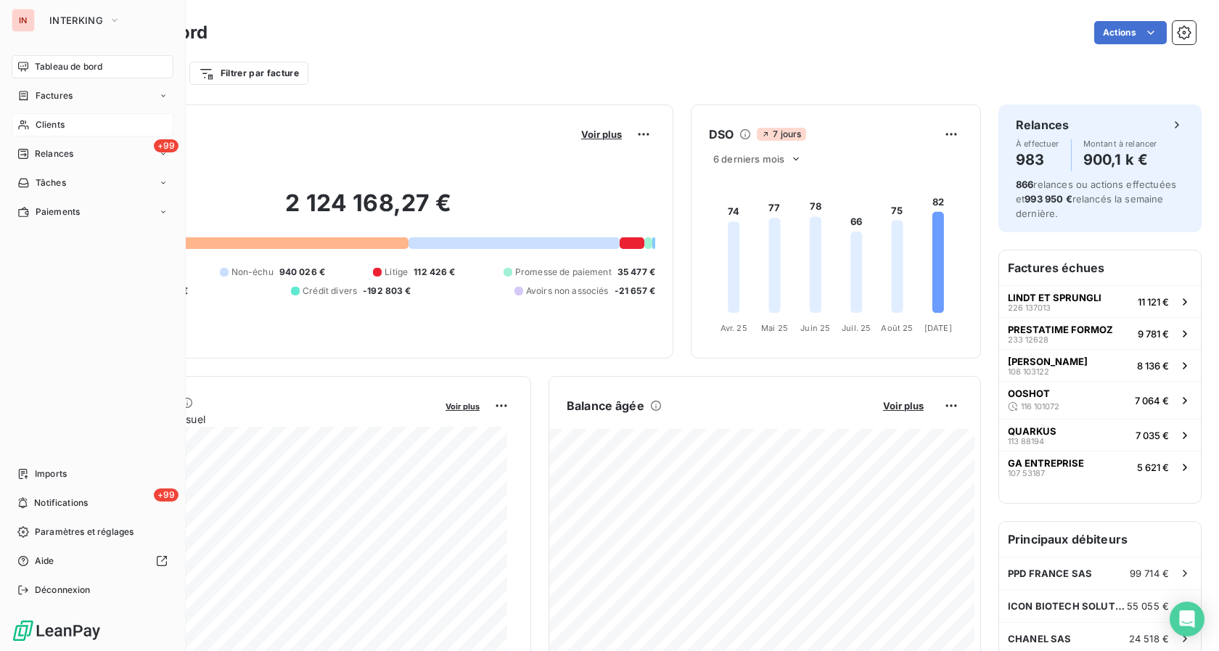
click at [82, 60] on span "Tableau de bord" at bounding box center [68, 66] width 67 height 13
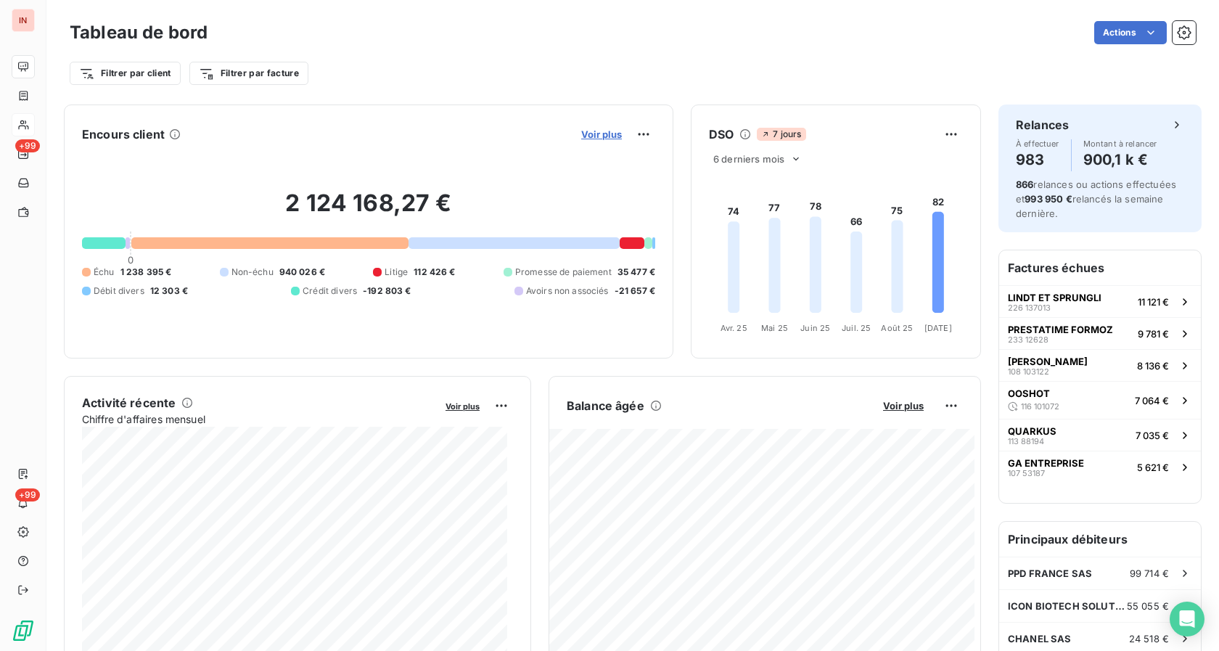
click at [597, 138] on span "Voir plus" at bounding box center [601, 134] width 41 height 12
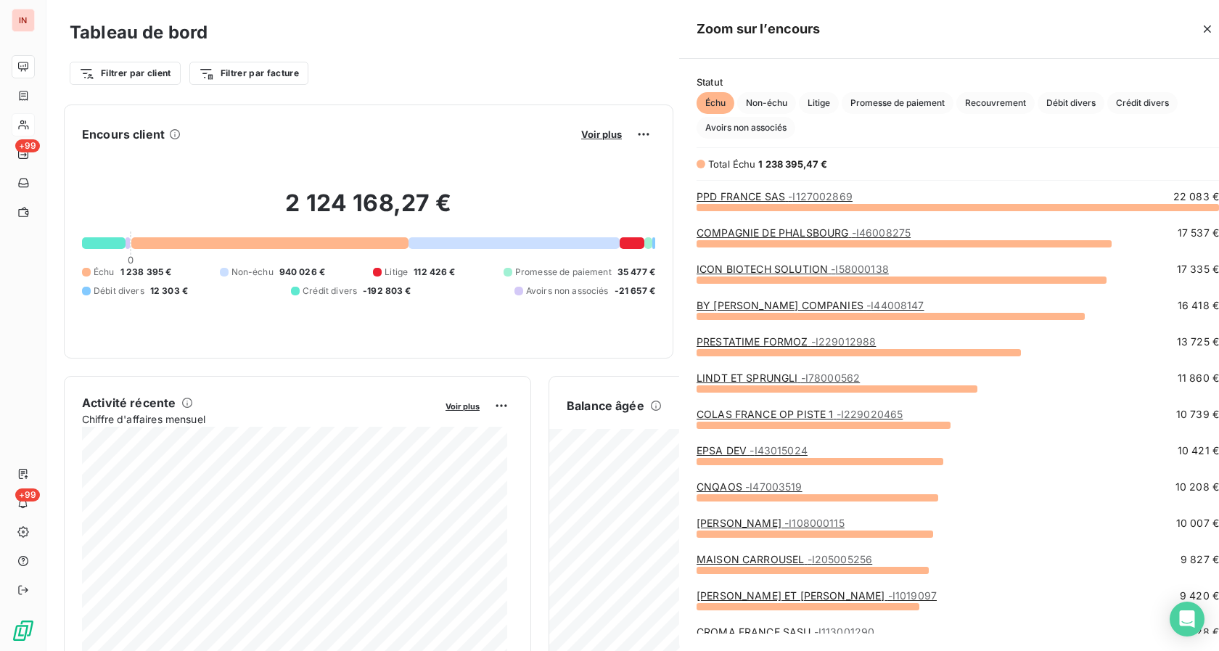
scroll to position [638, 545]
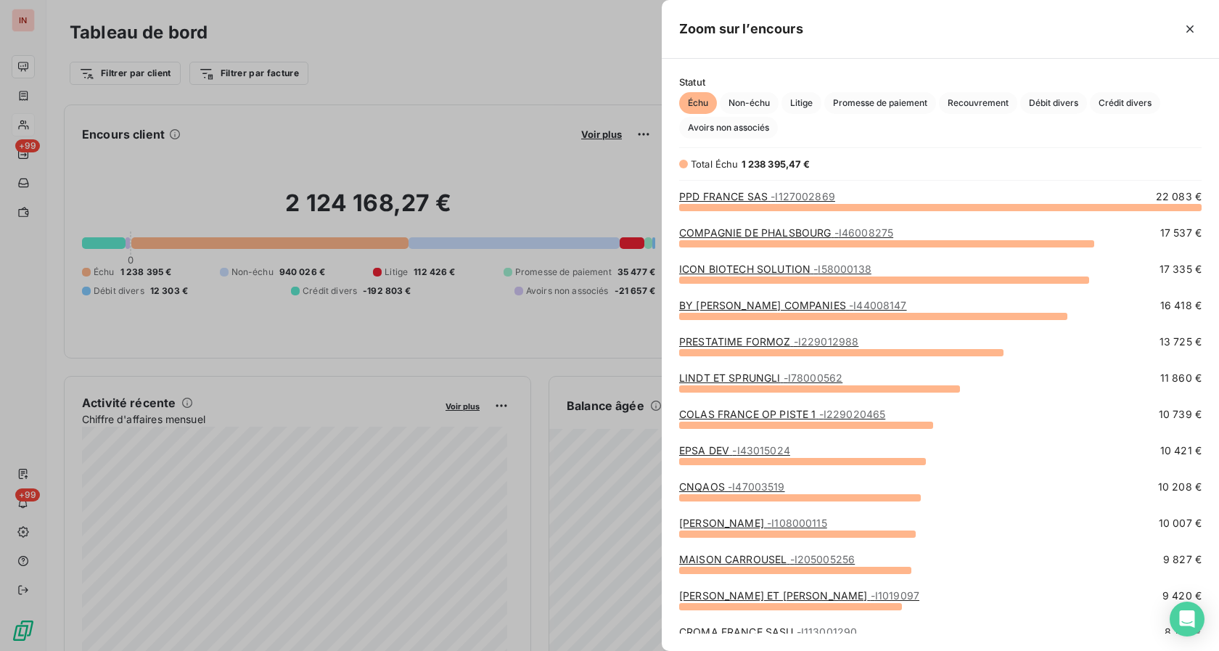
click at [597, 310] on link "BY [PERSON_NAME] COMPANIES - I44008147" at bounding box center [793, 305] width 228 height 12
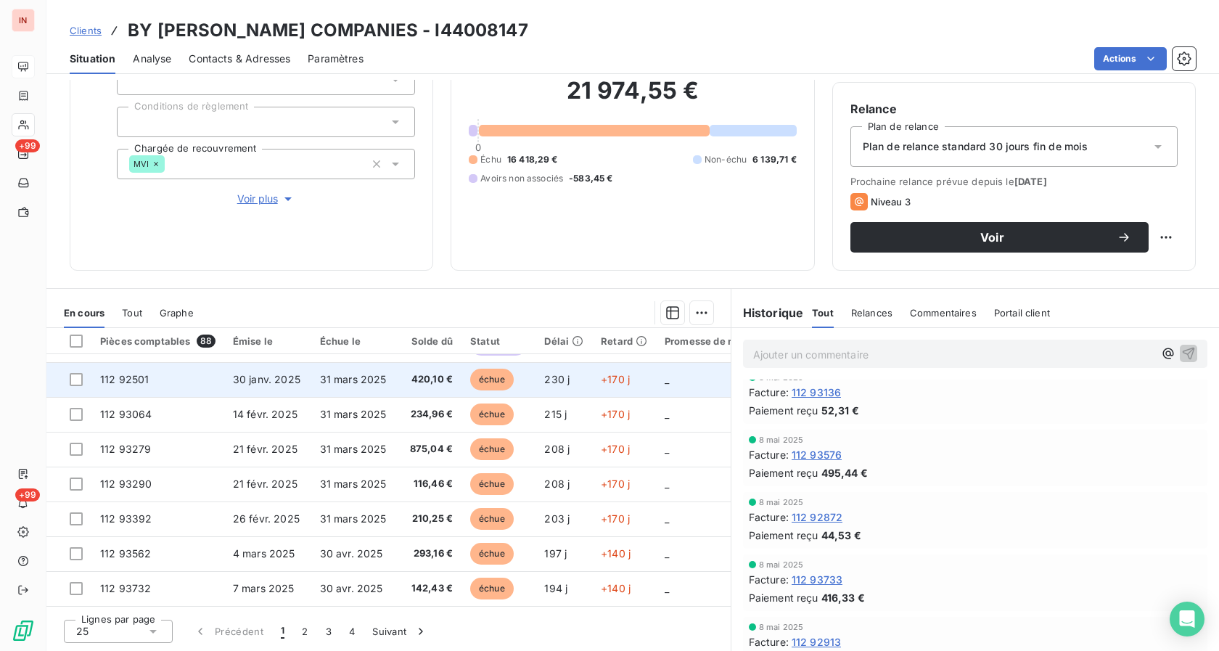
scroll to position [296, 0]
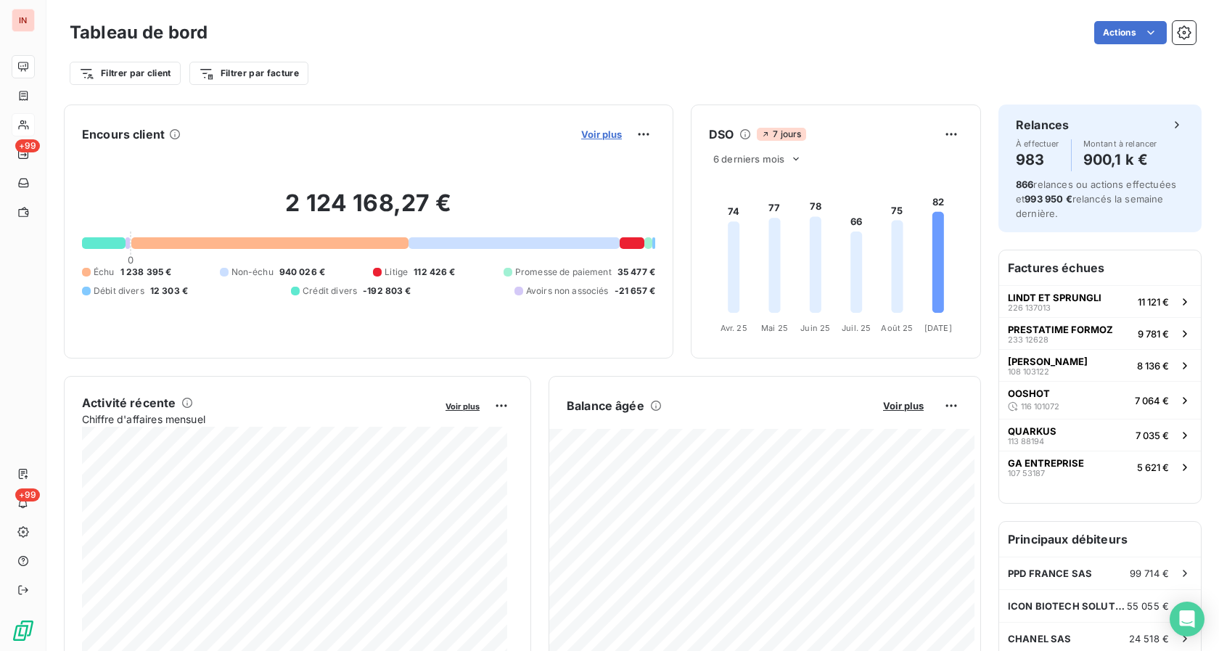
click at [593, 135] on span "Voir plus" at bounding box center [601, 134] width 41 height 12
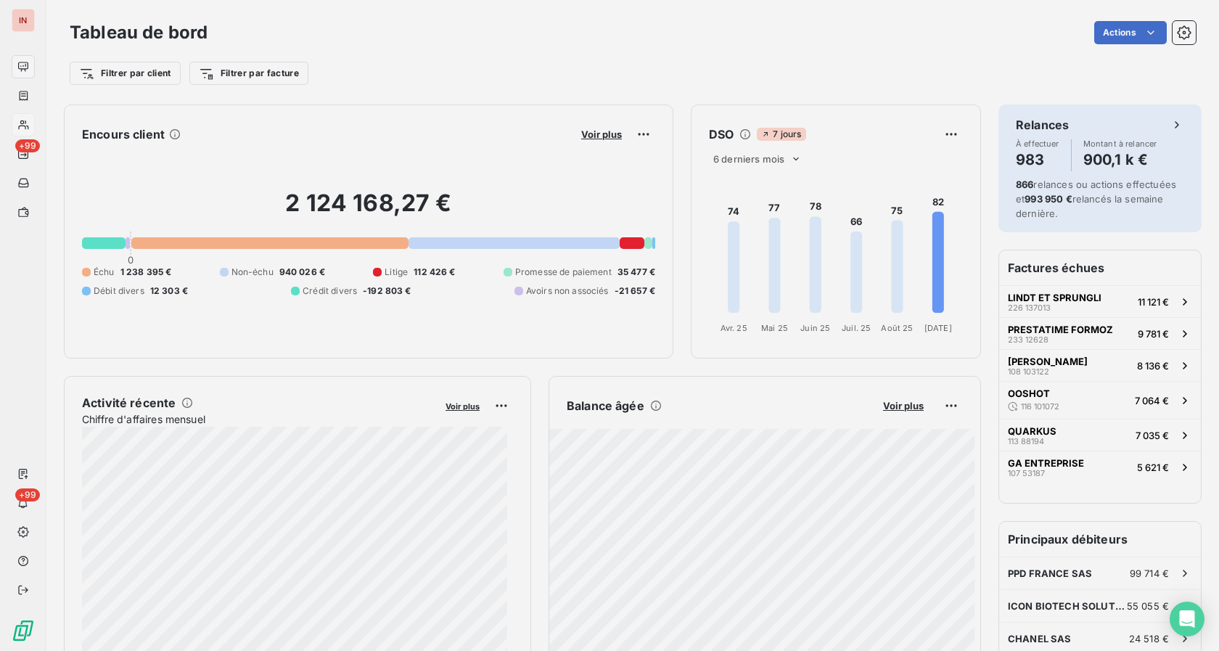
scroll to position [638, 545]
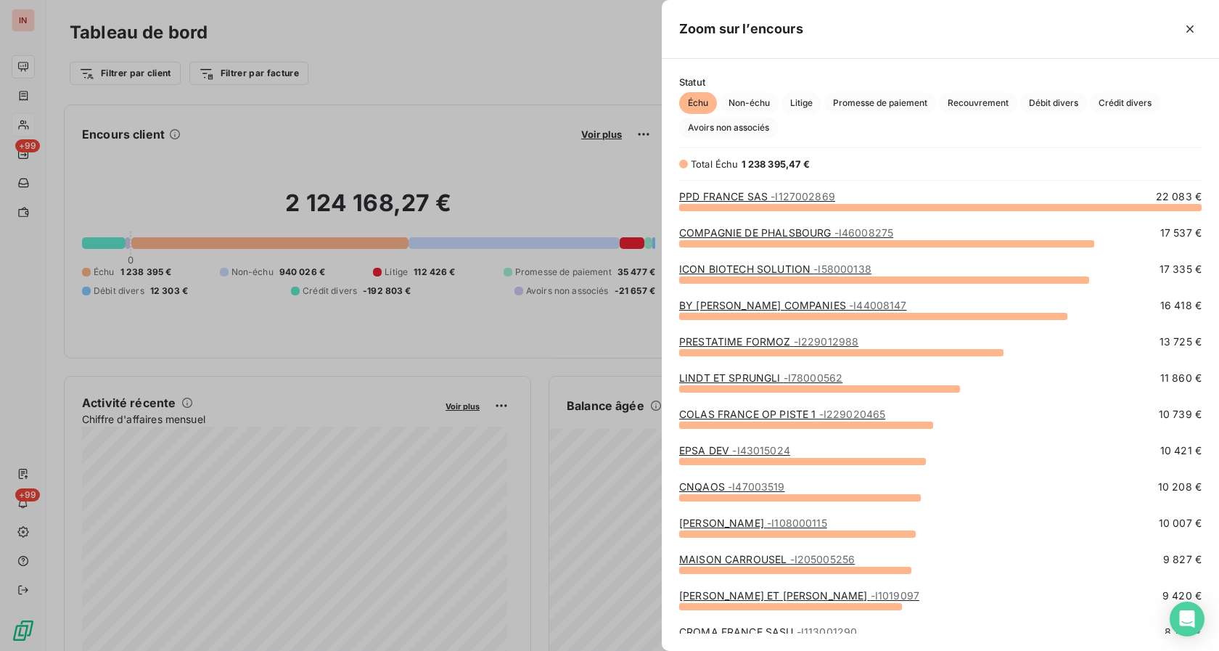
click at [597, 449] on link "EPSA DEV - I43015024" at bounding box center [734, 450] width 111 height 12
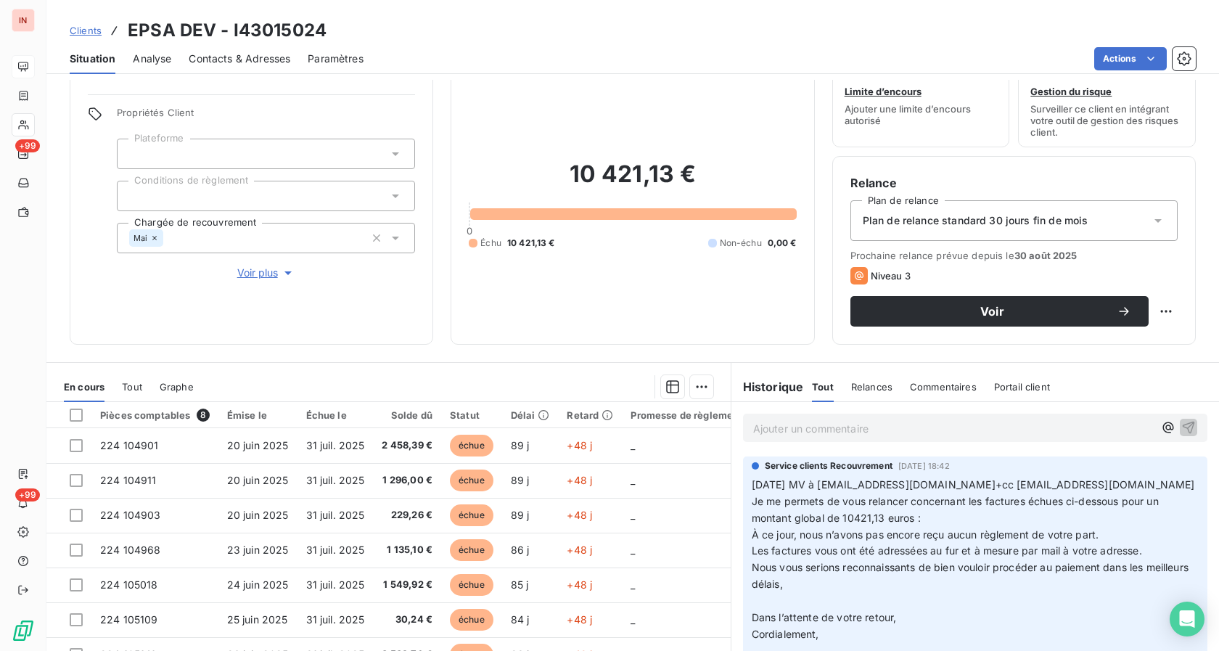
scroll to position [115, 0]
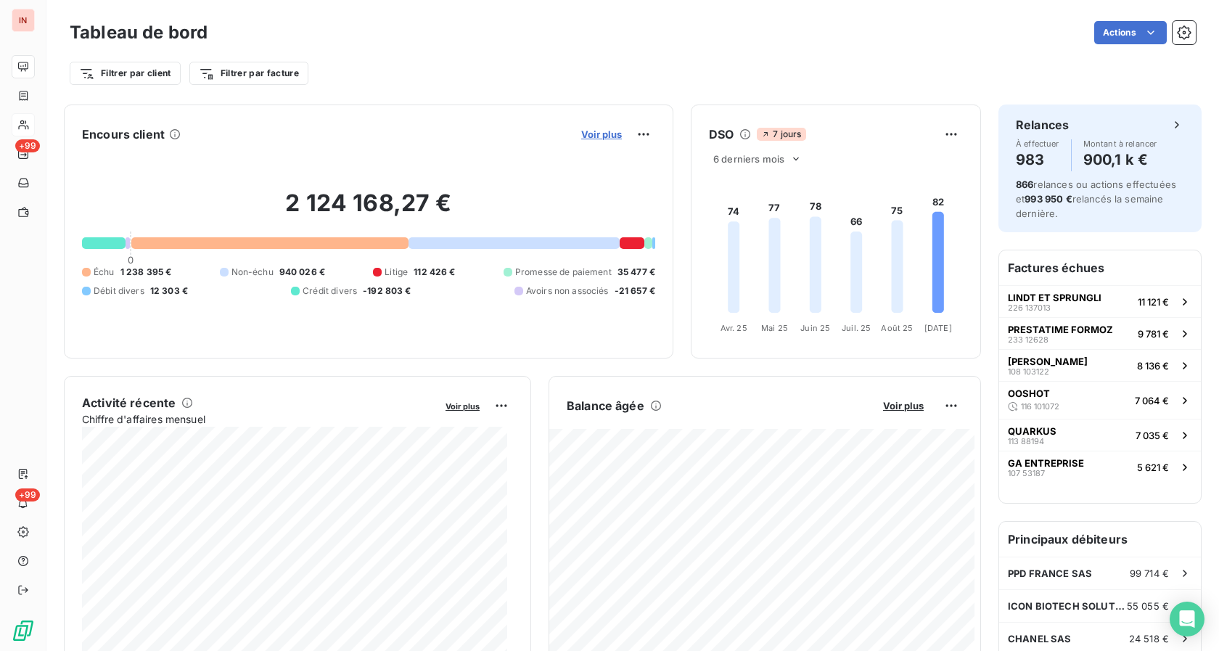
click at [589, 133] on span "Voir plus" at bounding box center [601, 134] width 41 height 12
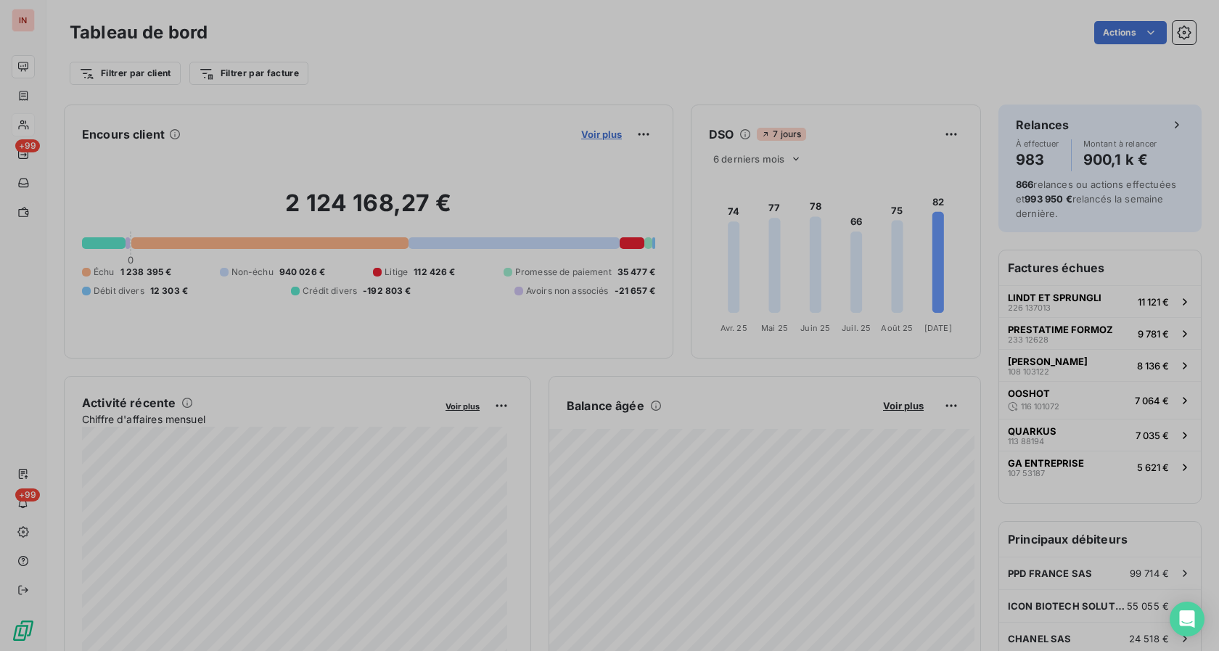
scroll to position [638, 545]
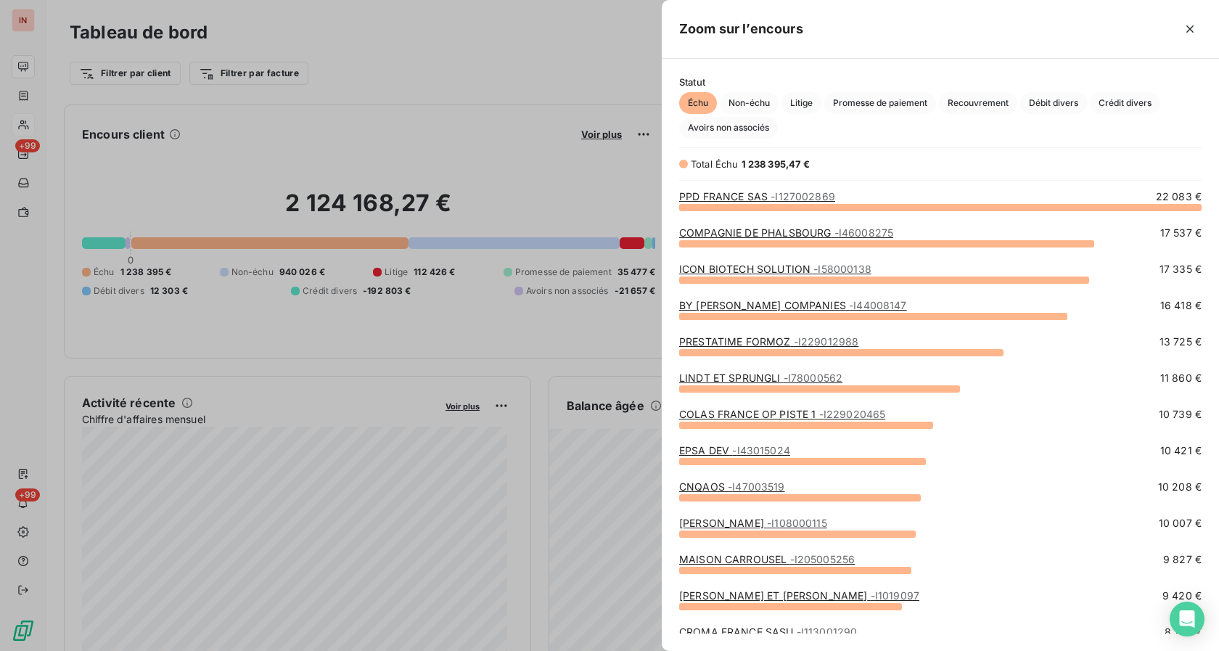
click at [597, 497] on link "MAISON CARROUSEL - I205005256" at bounding box center [767, 559] width 176 height 12
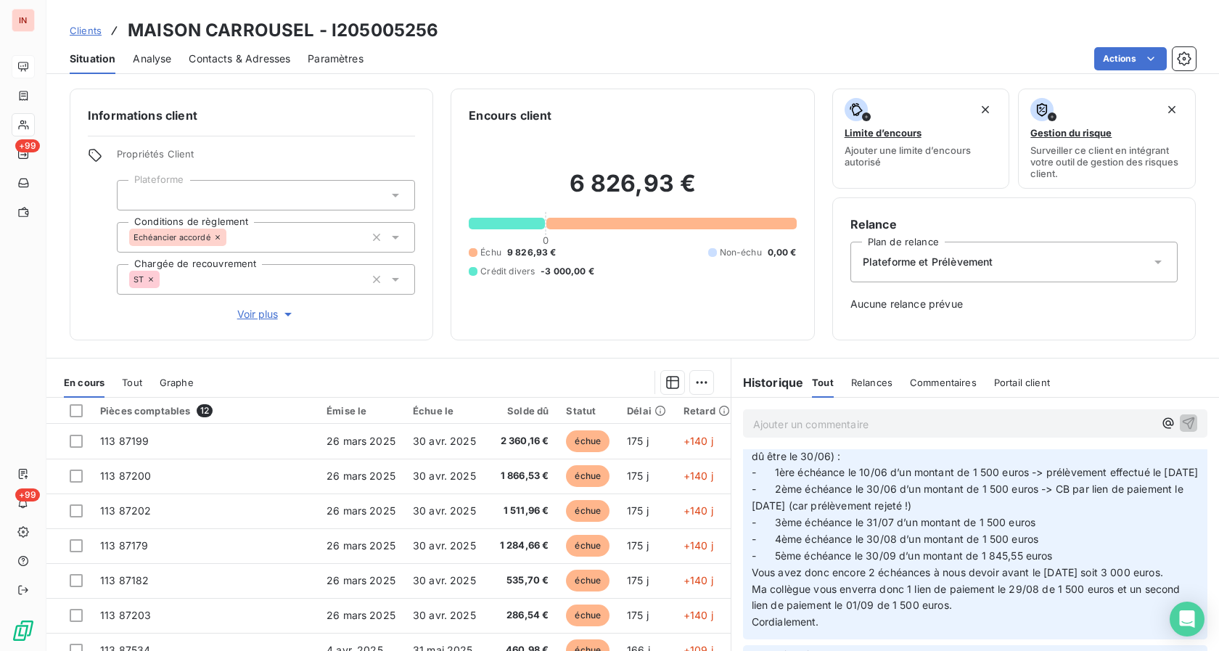
scroll to position [148, 0]
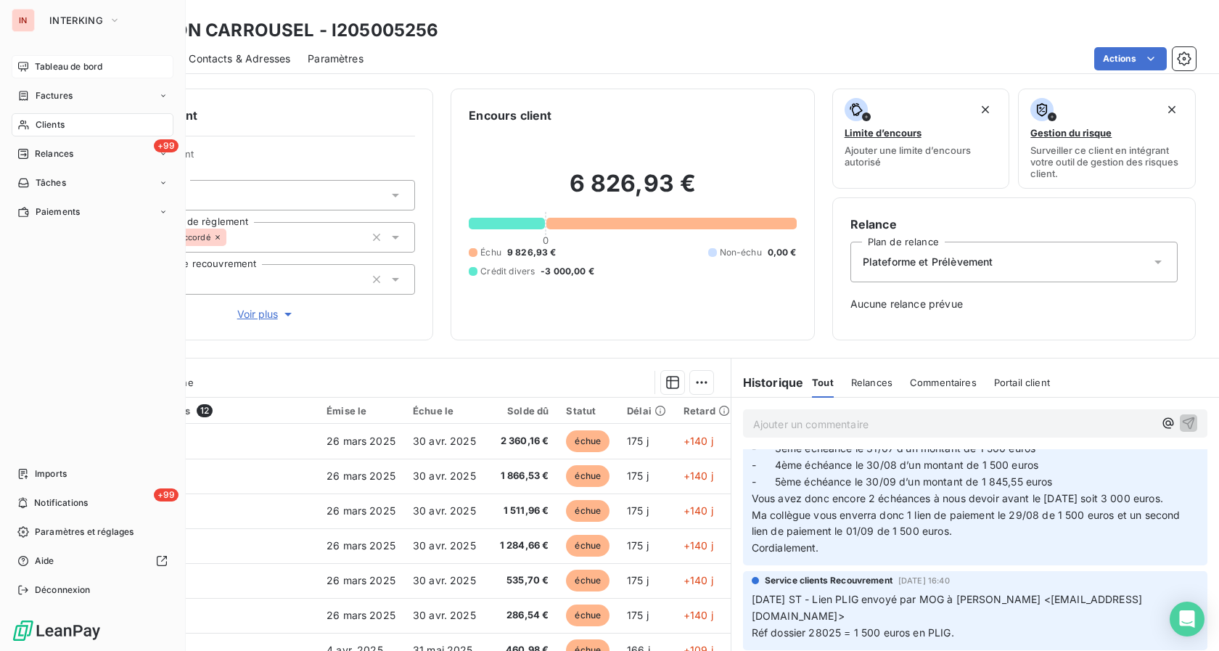
click at [45, 69] on span "Tableau de bord" at bounding box center [68, 66] width 67 height 13
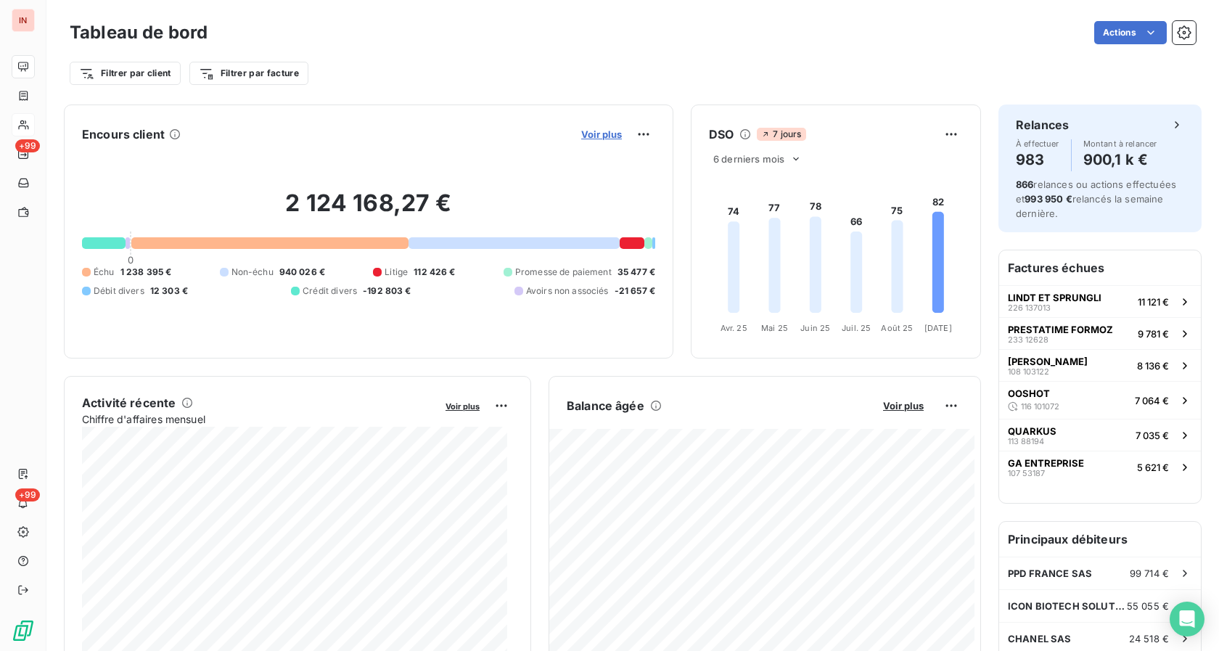
click at [588, 131] on span "Voir plus" at bounding box center [601, 134] width 41 height 12
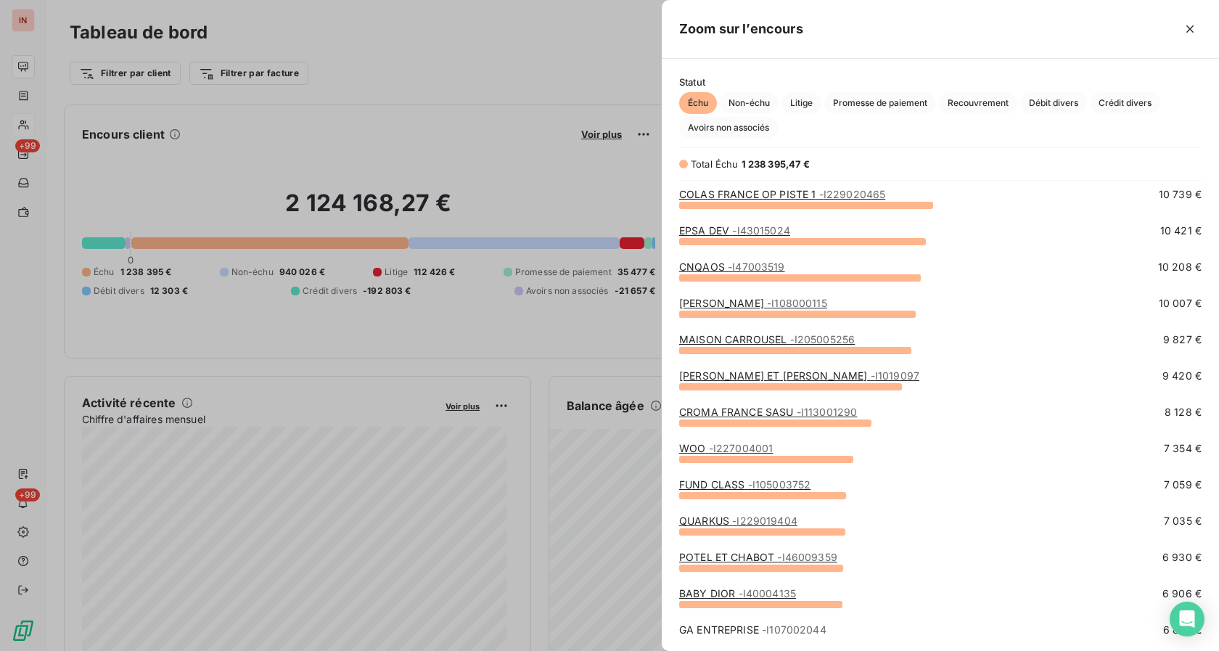
scroll to position [222, 0]
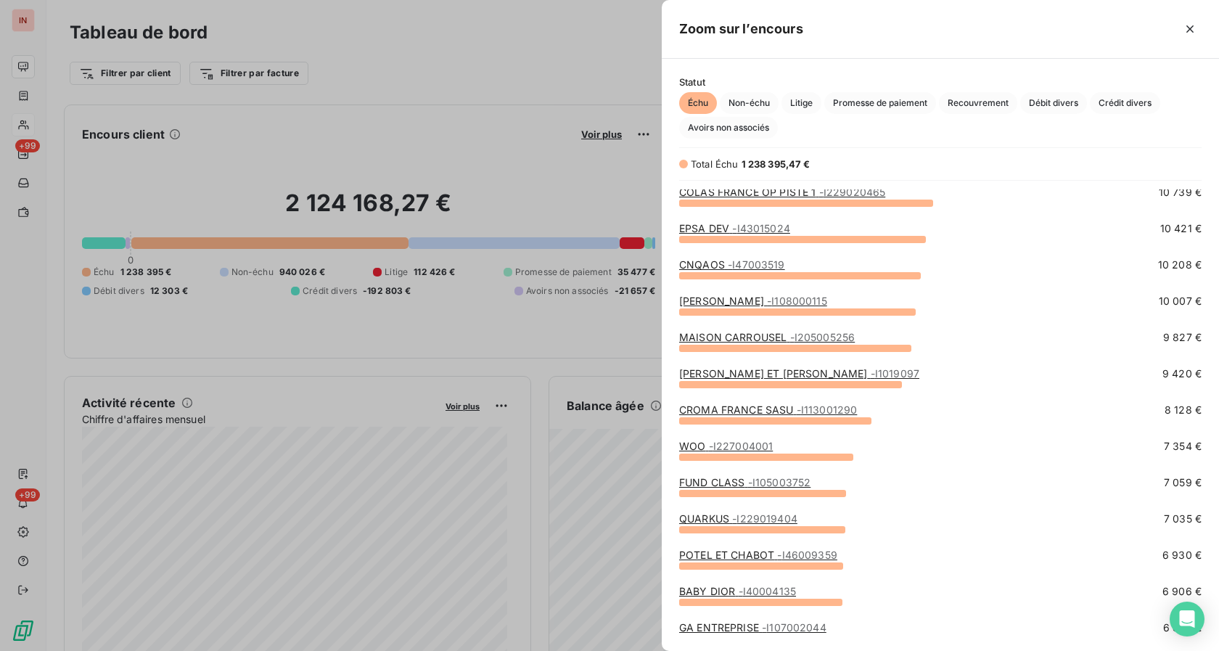
click at [597, 369] on link "[PERSON_NAME] ET [PERSON_NAME] - I1019097" at bounding box center [799, 373] width 240 height 12
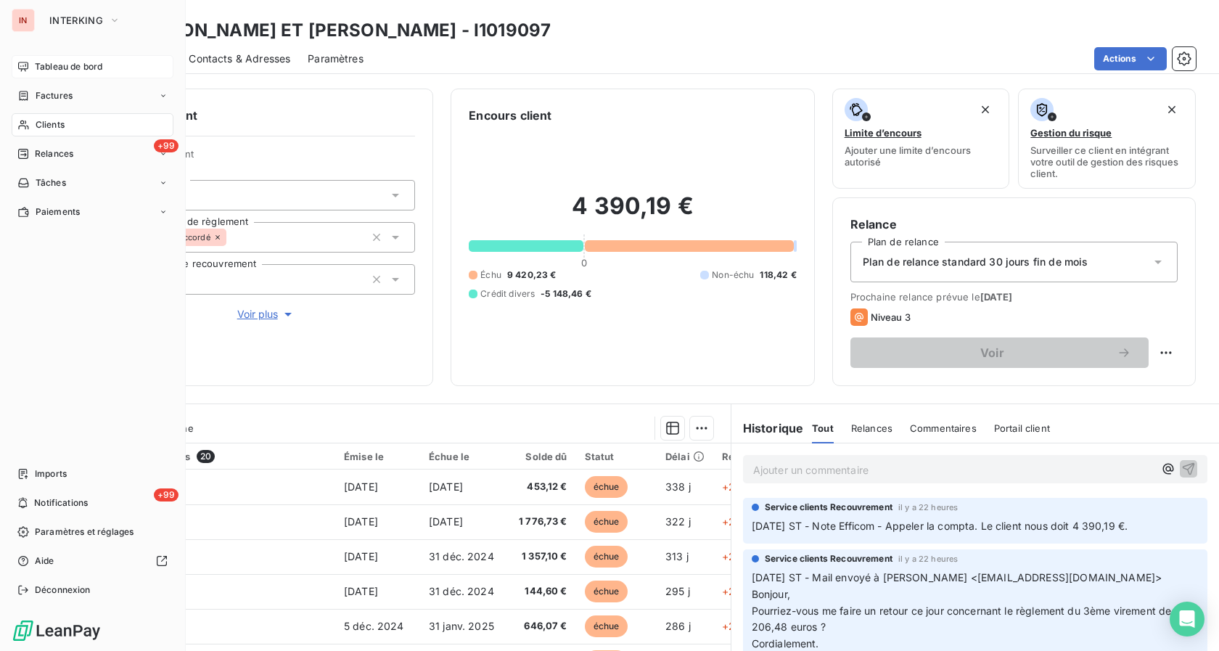
click at [41, 65] on span "Tableau de bord" at bounding box center [68, 66] width 67 height 13
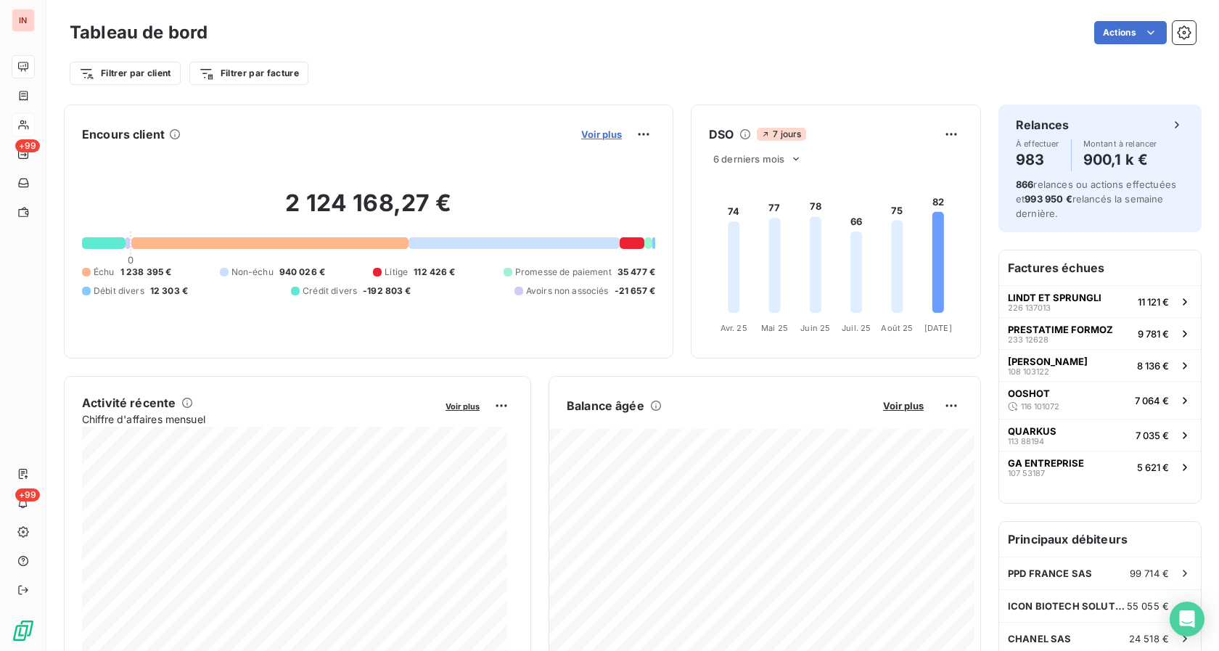
click at [594, 133] on span "Voir plus" at bounding box center [601, 134] width 41 height 12
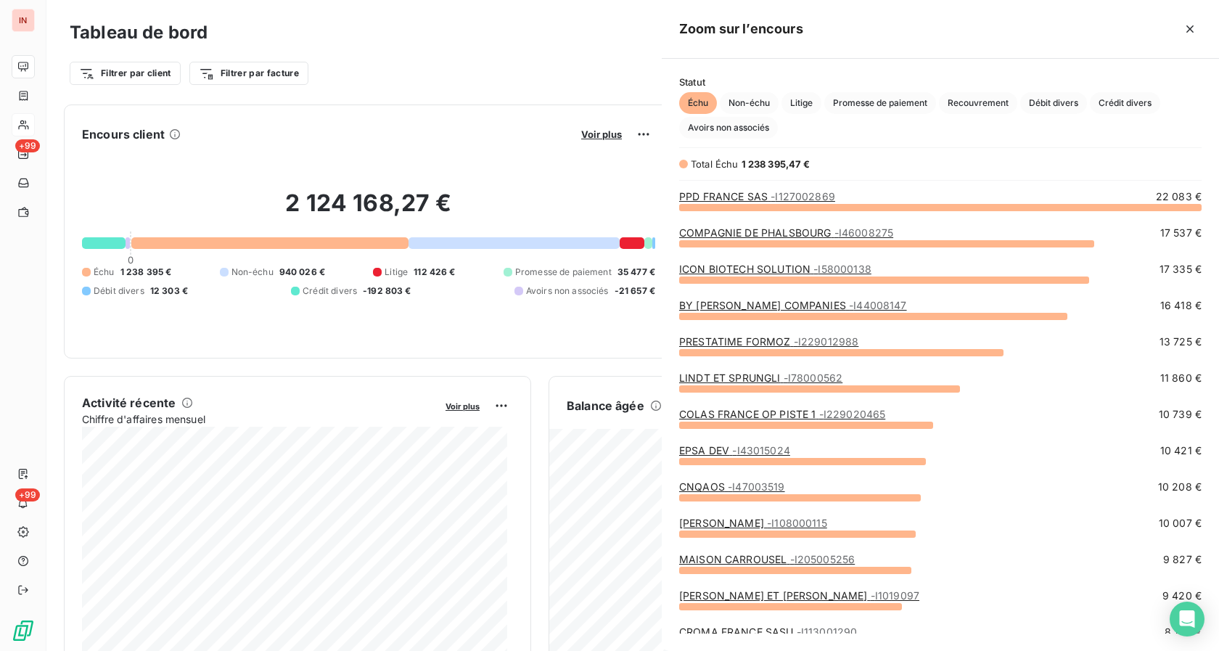
scroll to position [638, 545]
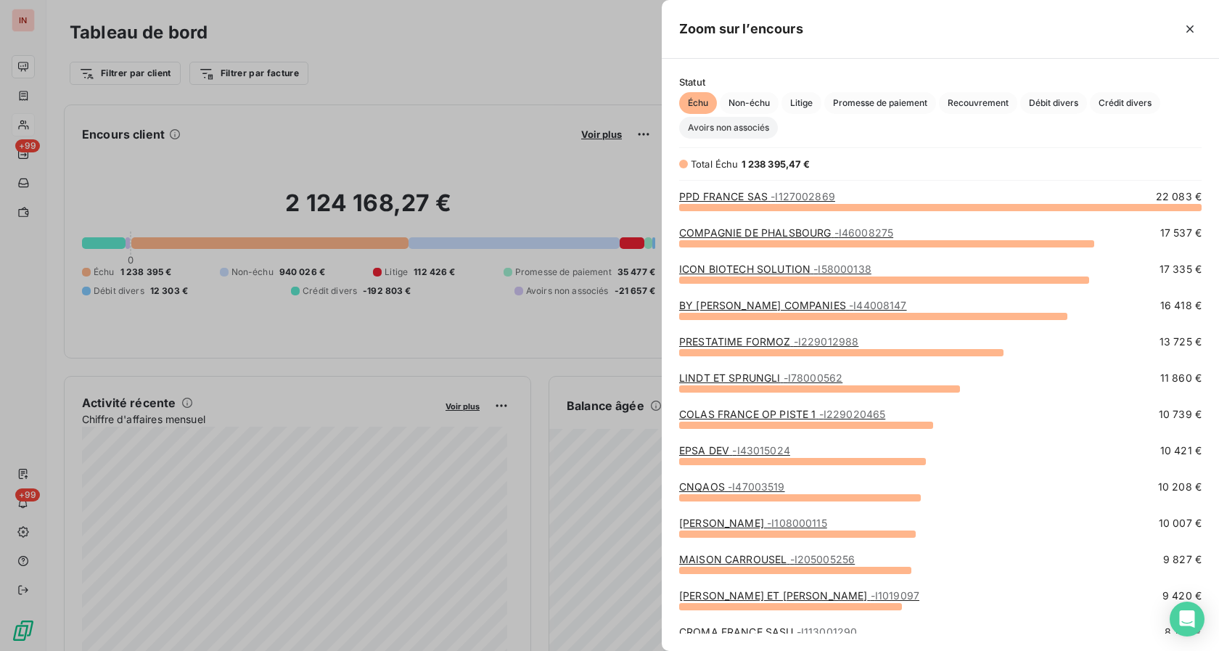
click at [597, 133] on span "Avoirs non associés" at bounding box center [728, 128] width 99 height 22
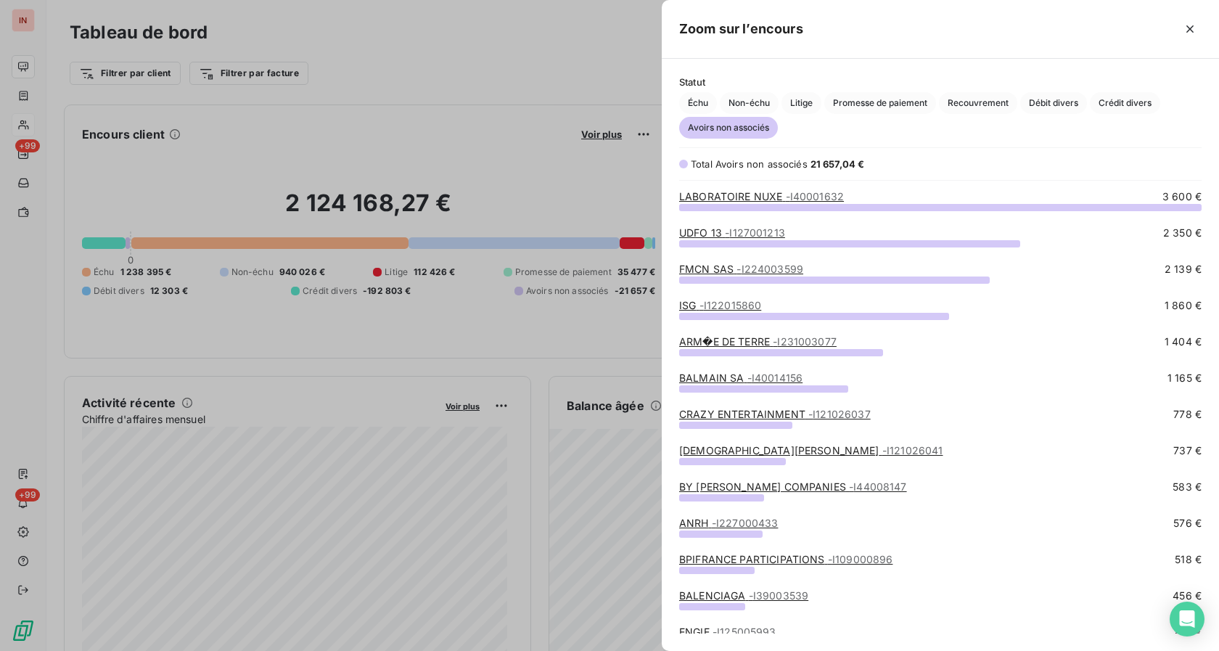
scroll to position [432, 545]
click at [597, 192] on link "LABORATOIRE NUXE - I40001632" at bounding box center [761, 196] width 165 height 12
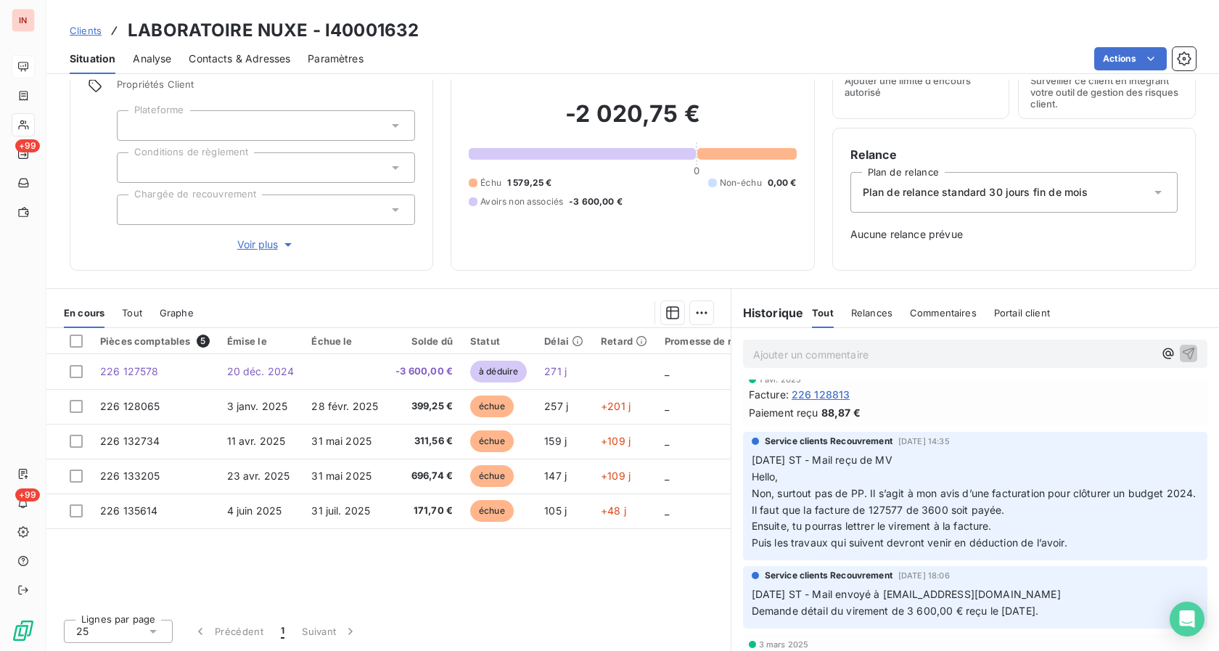
scroll to position [444, 0]
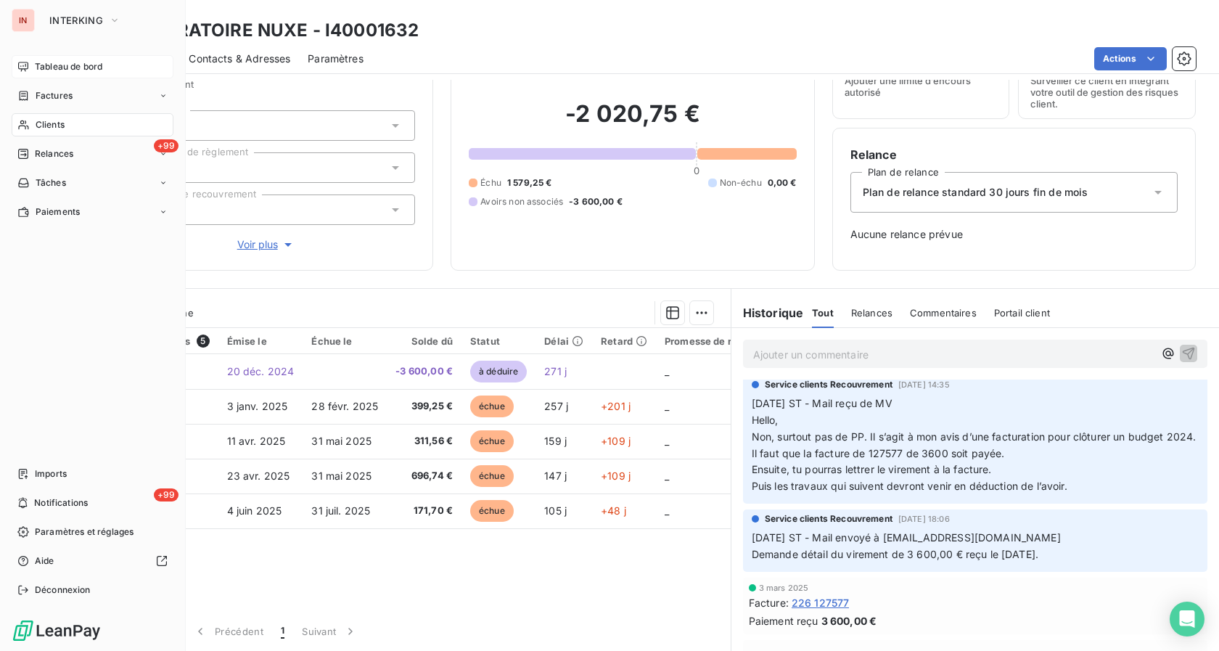
click at [56, 72] on span "Tableau de bord" at bounding box center [68, 66] width 67 height 13
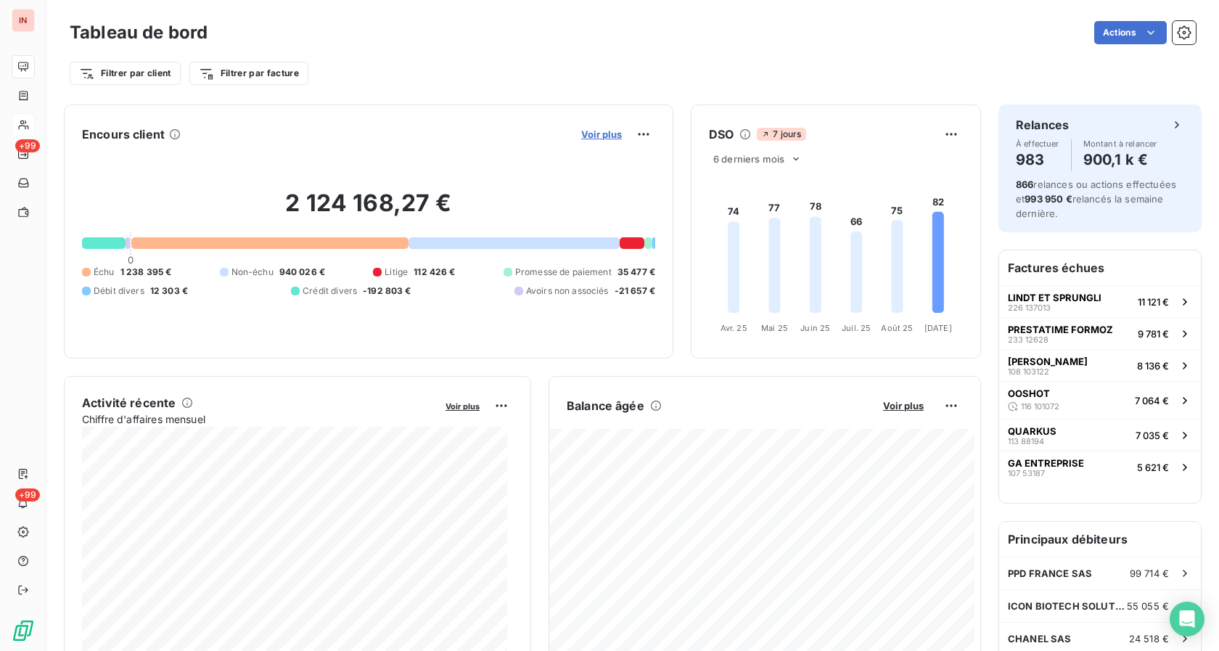
click at [596, 133] on span "Voir plus" at bounding box center [601, 134] width 41 height 12
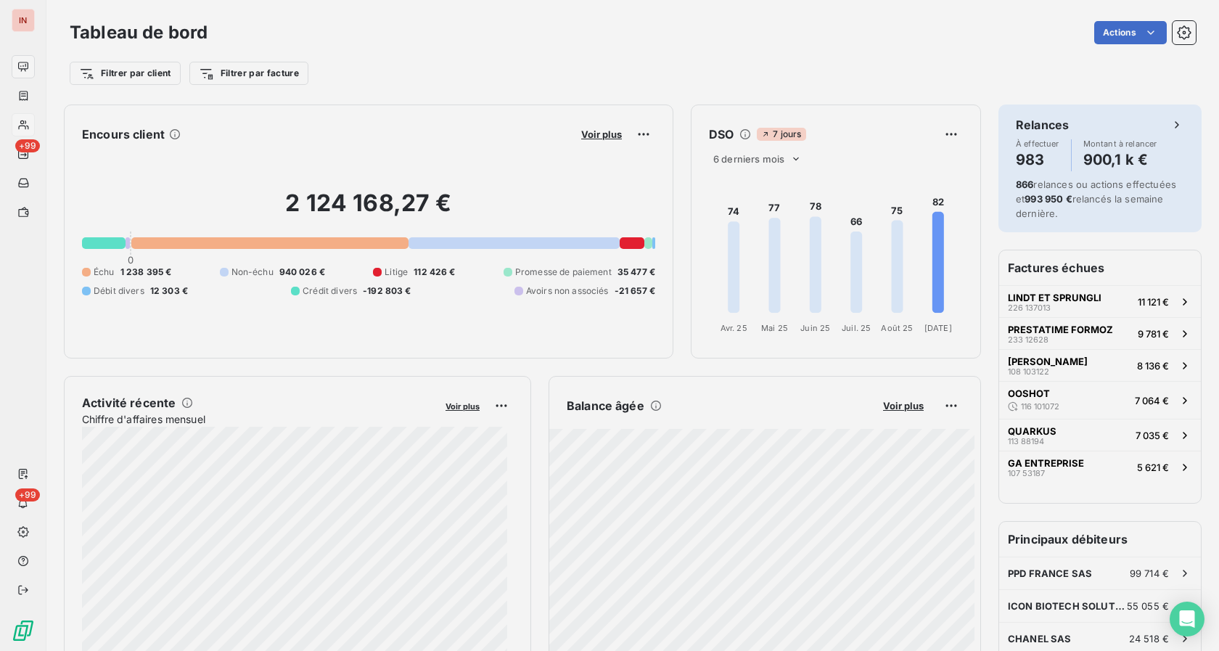
scroll to position [13, 13]
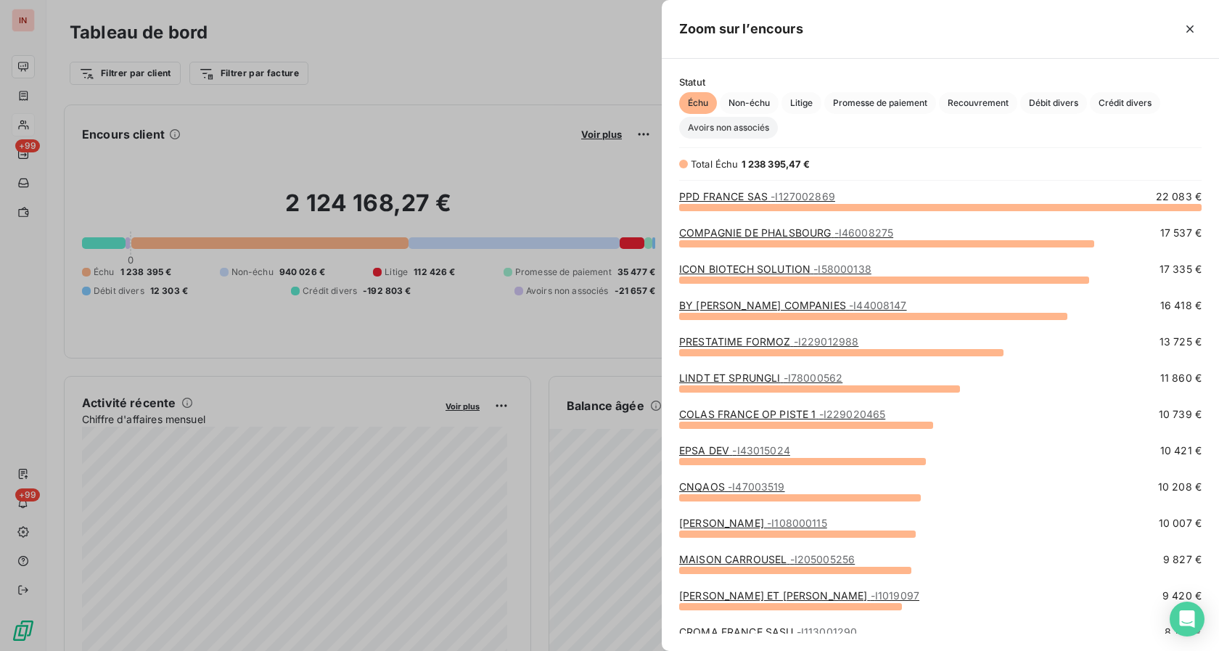
click at [597, 134] on span "Avoirs non associés" at bounding box center [728, 128] width 99 height 22
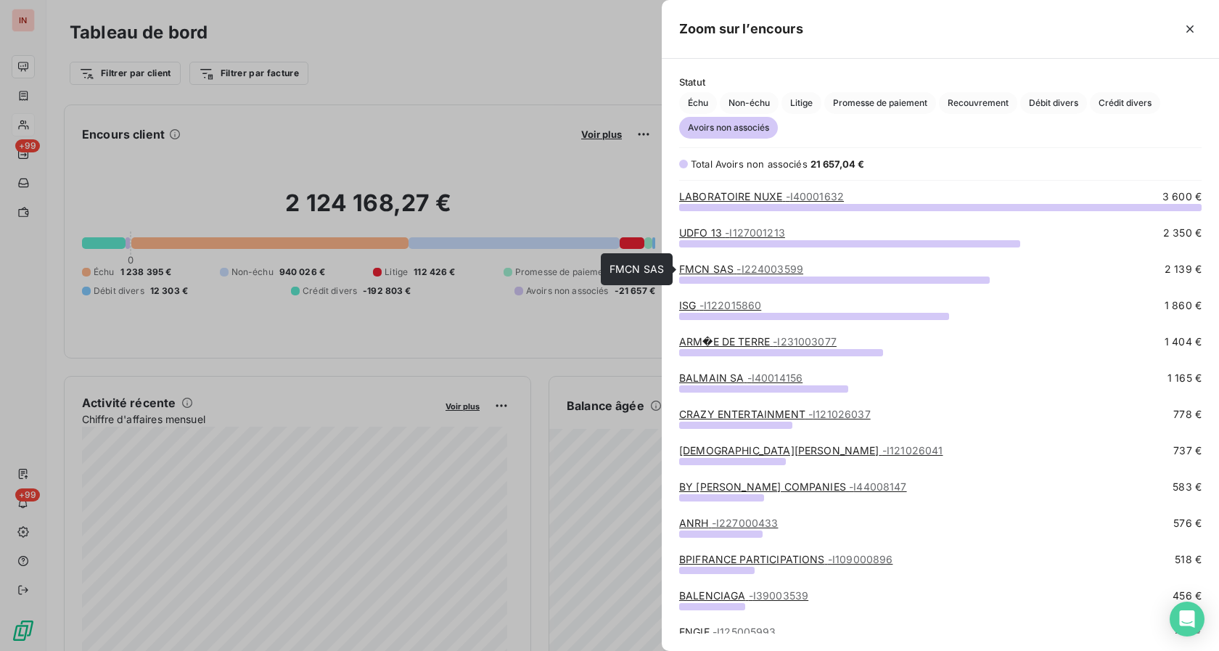
click at [597, 266] on link "FMCN SAS - I224003599" at bounding box center [741, 269] width 124 height 12
